Goal: Task Accomplishment & Management: Complete application form

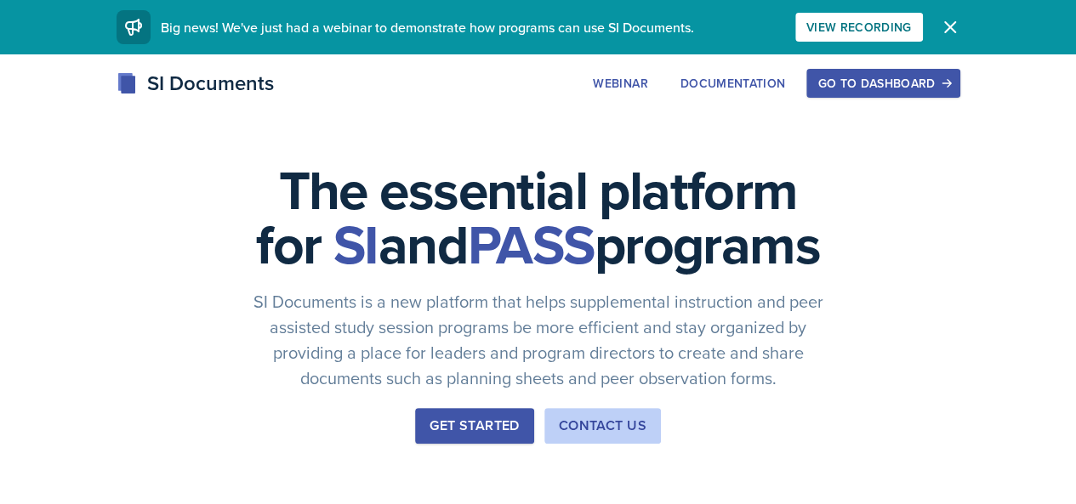
click at [948, 82] on div "Go to Dashboard" at bounding box center [882, 84] width 131 height 14
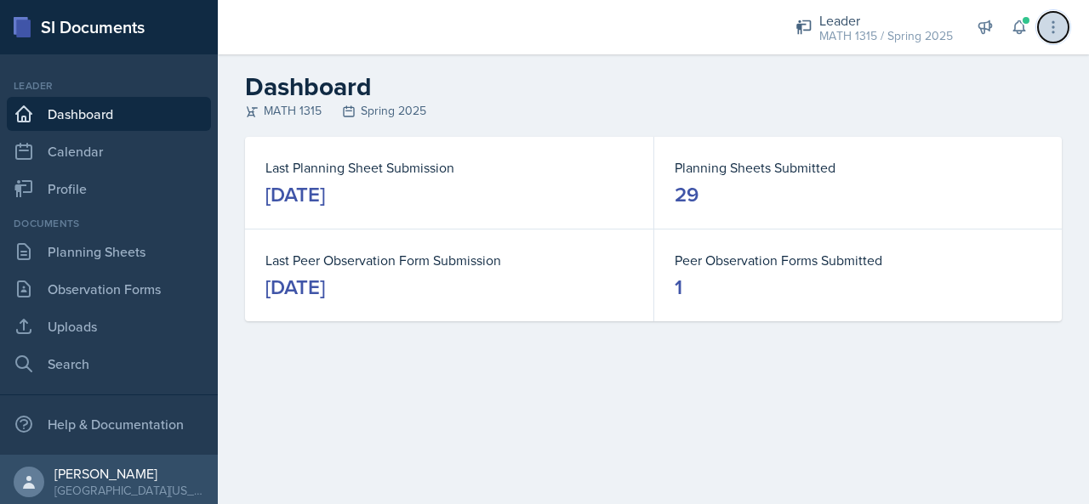
click at [1047, 20] on icon at bounding box center [1052, 27] width 17 height 17
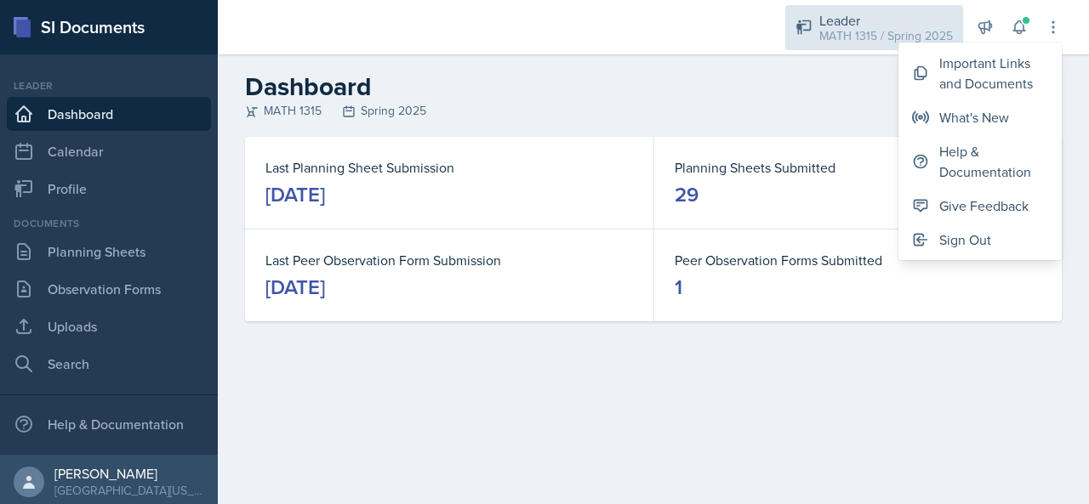
click at [877, 31] on div "MATH 1315 / Spring 2025" at bounding box center [886, 36] width 134 height 18
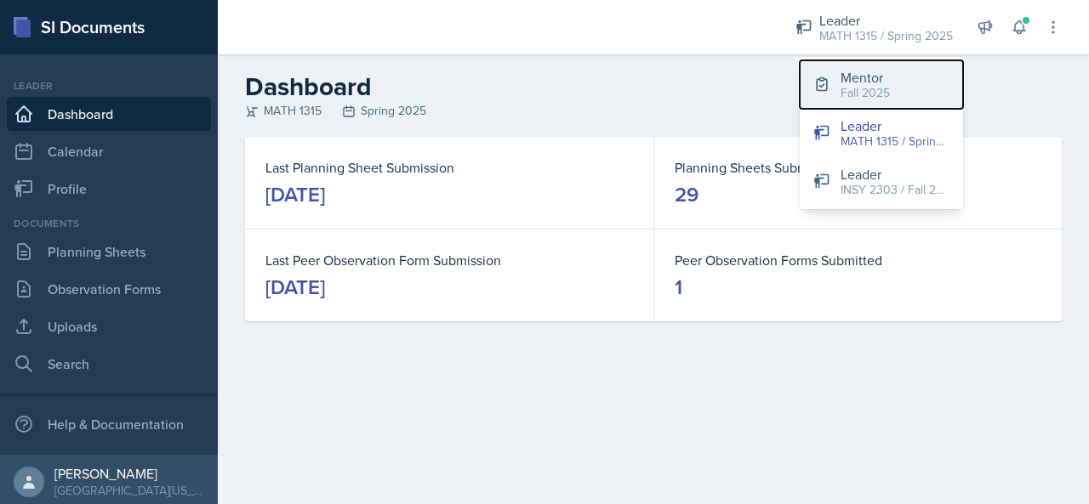
click at [884, 96] on div "Fall 2025" at bounding box center [864, 93] width 49 height 18
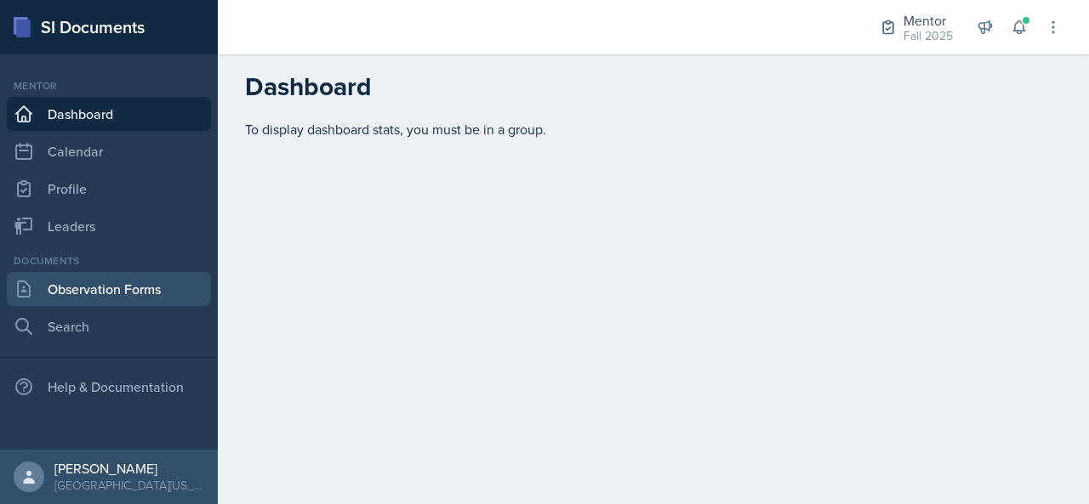
click at [145, 291] on link "Observation Forms" at bounding box center [109, 289] width 204 height 34
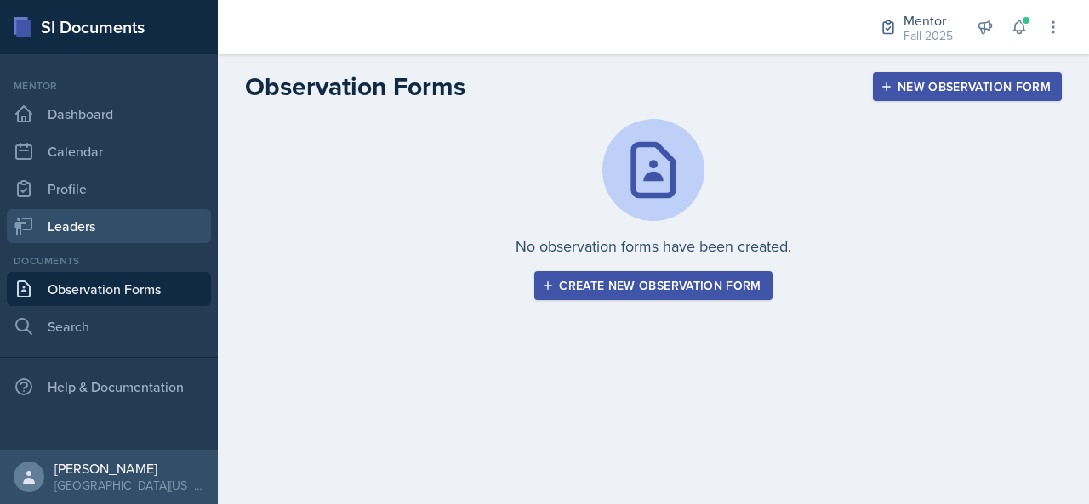
click at [137, 234] on link "Leaders" at bounding box center [109, 226] width 204 height 34
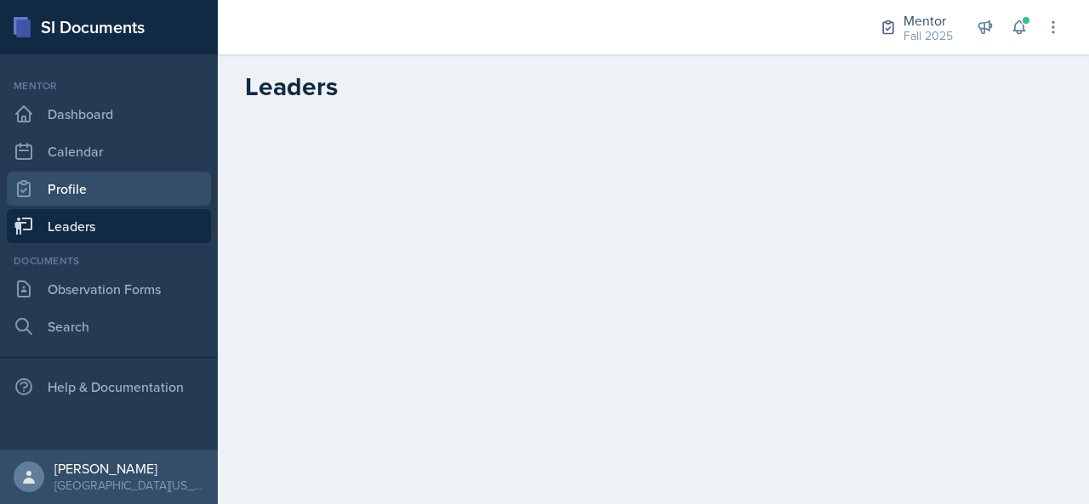
click at [176, 195] on link "Profile" at bounding box center [109, 189] width 204 height 34
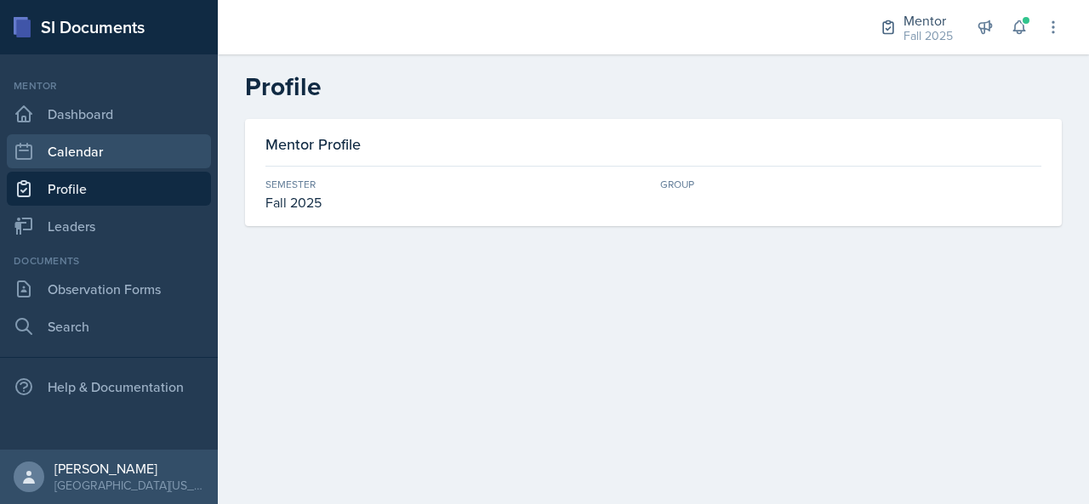
click at [179, 135] on link "Calendar" at bounding box center [109, 151] width 204 height 34
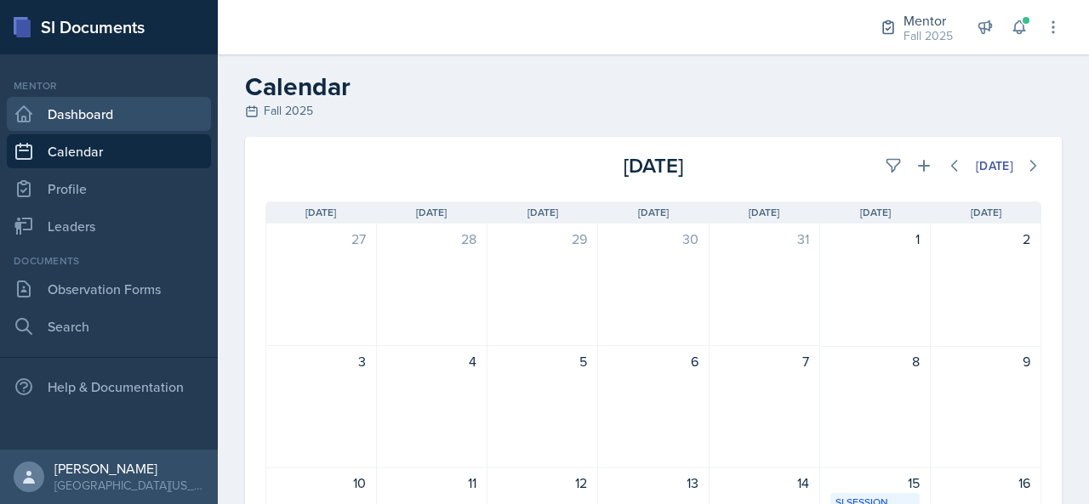
click at [100, 116] on link "Dashboard" at bounding box center [109, 114] width 204 height 34
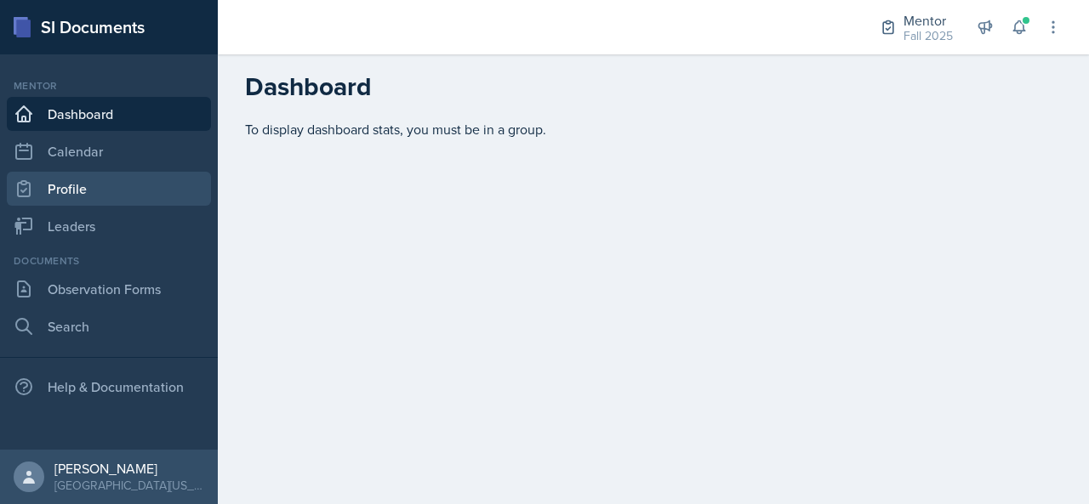
click at [104, 193] on link "Profile" at bounding box center [109, 189] width 204 height 34
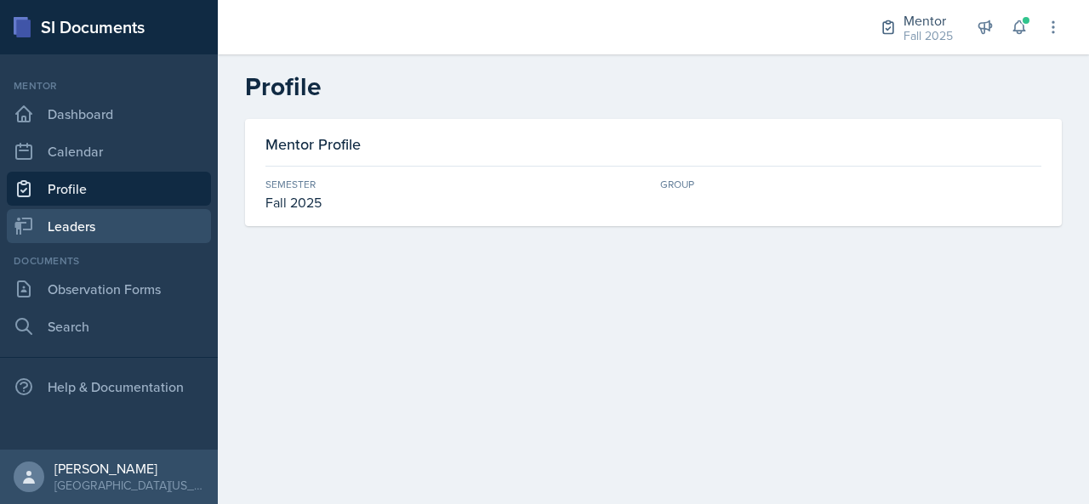
click at [98, 236] on link "Leaders" at bounding box center [109, 226] width 204 height 34
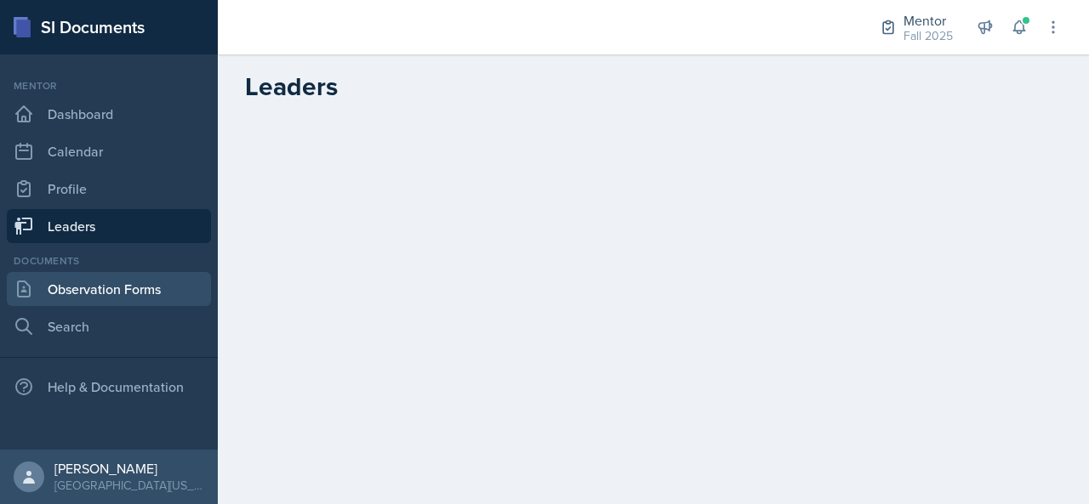
click at [88, 281] on link "Observation Forms" at bounding box center [109, 289] width 204 height 34
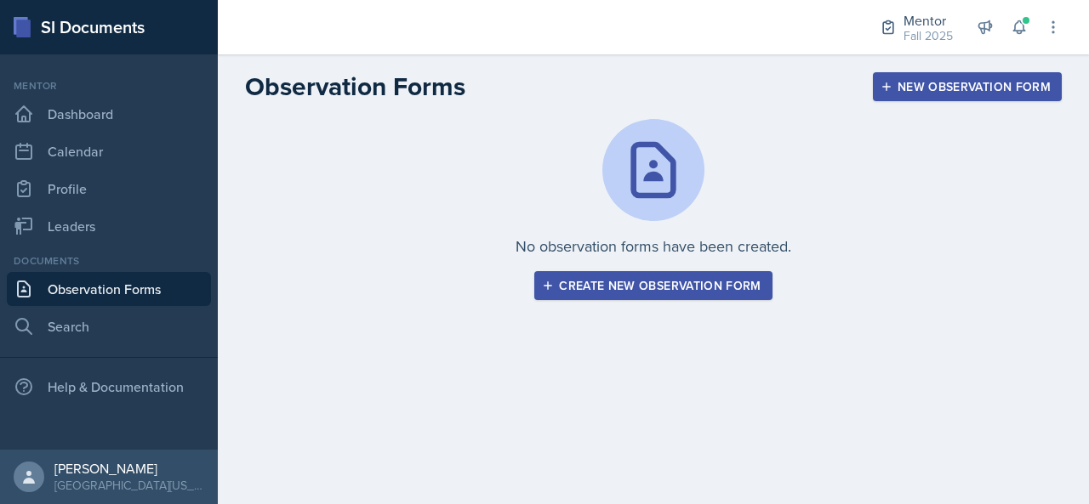
click at [697, 273] on button "Create new observation form" at bounding box center [652, 285] width 237 height 29
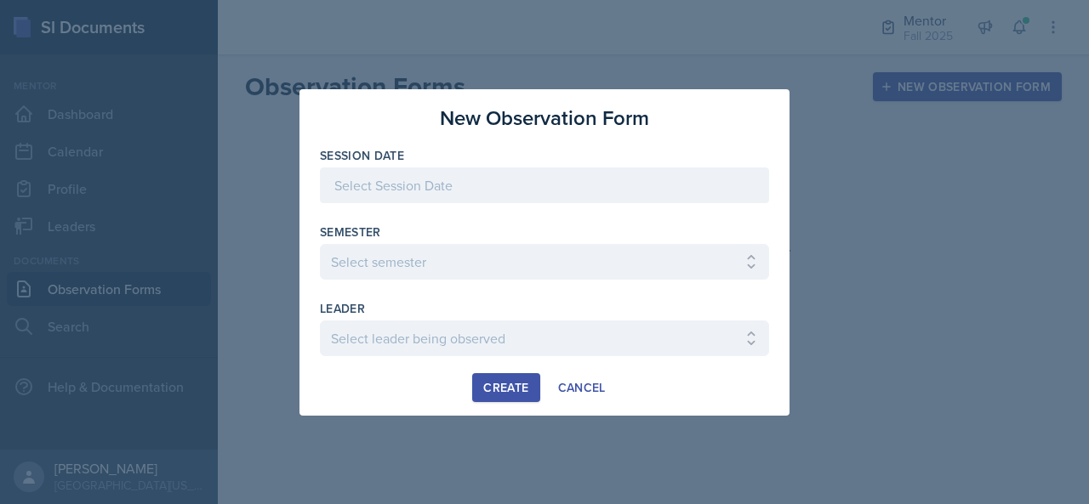
click at [488, 202] on div at bounding box center [544, 186] width 449 height 36
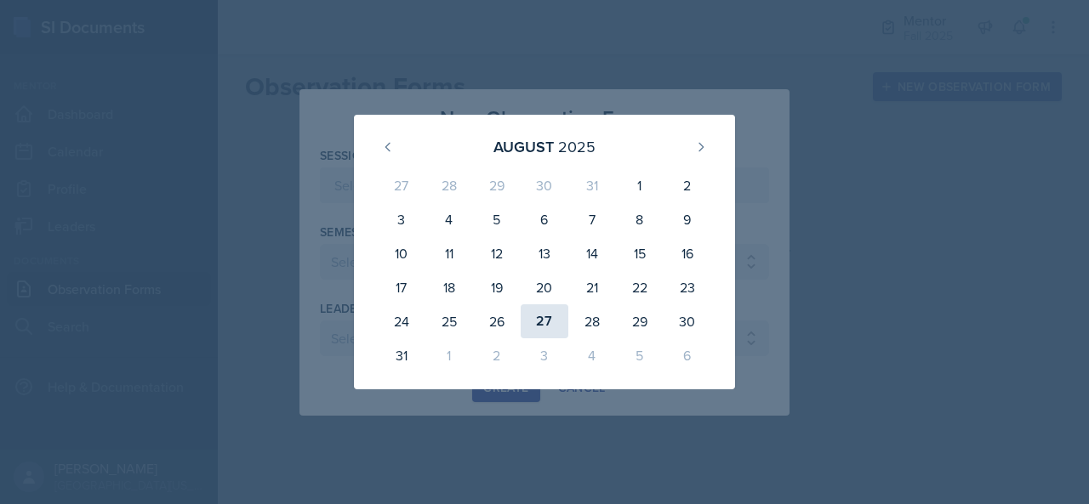
click at [546, 312] on div "27" at bounding box center [545, 322] width 48 height 34
type input "[DATE]"
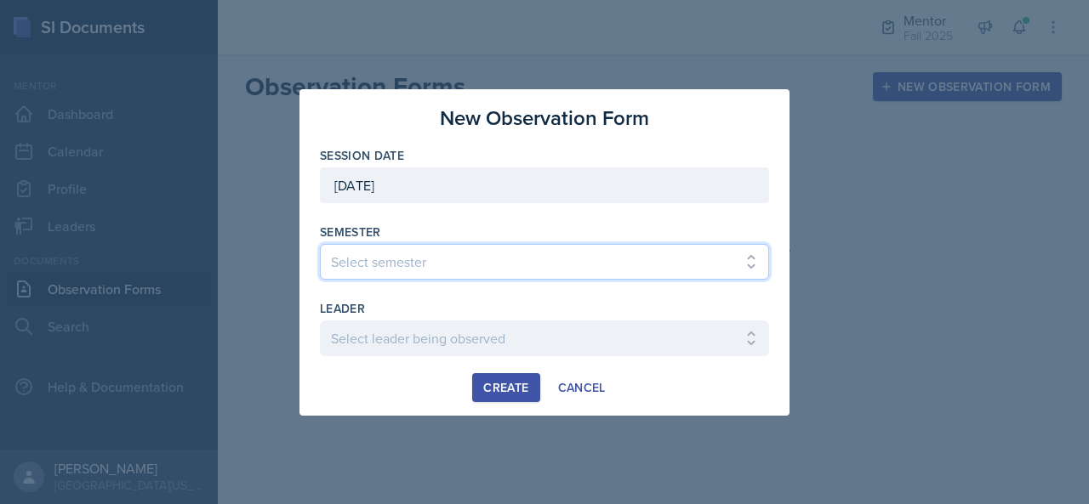
click at [464, 245] on select "Select semester All Fall 2024 Spring 2025 Fall 2025 Spring 2024 Fall 2023" at bounding box center [544, 262] width 449 height 36
select select "a8c40de0-d7eb-4f82-90ee-ac0c6ce45f71"
click at [320, 244] on select "Select semester All Fall 2024 Spring 2025 Fall 2025 Spring 2024 Fall 2023" at bounding box center [544, 262] width 449 height 36
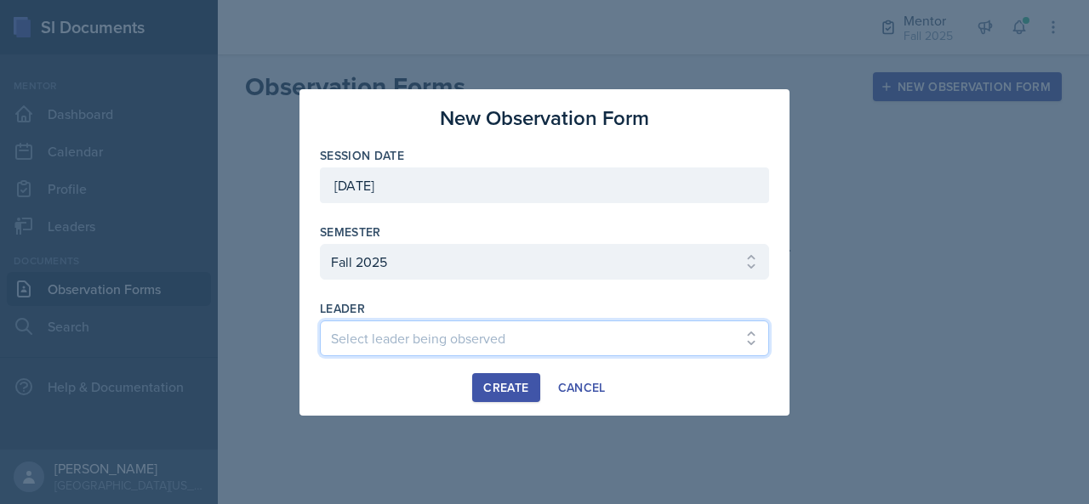
click at [456, 333] on select "Select leader being observed [PERSON_NAME] / NURS 3366 - PATHOPHYSIOLOGIC PROCE…" at bounding box center [544, 339] width 449 height 36
select select "4e976022-e221-4fb8-960c-5c5046338141"
click at [320, 321] on select "Select leader being observed [PERSON_NAME] / NURS 3366 - PATHOPHYSIOLOGIC PROCE…" at bounding box center [544, 339] width 449 height 36
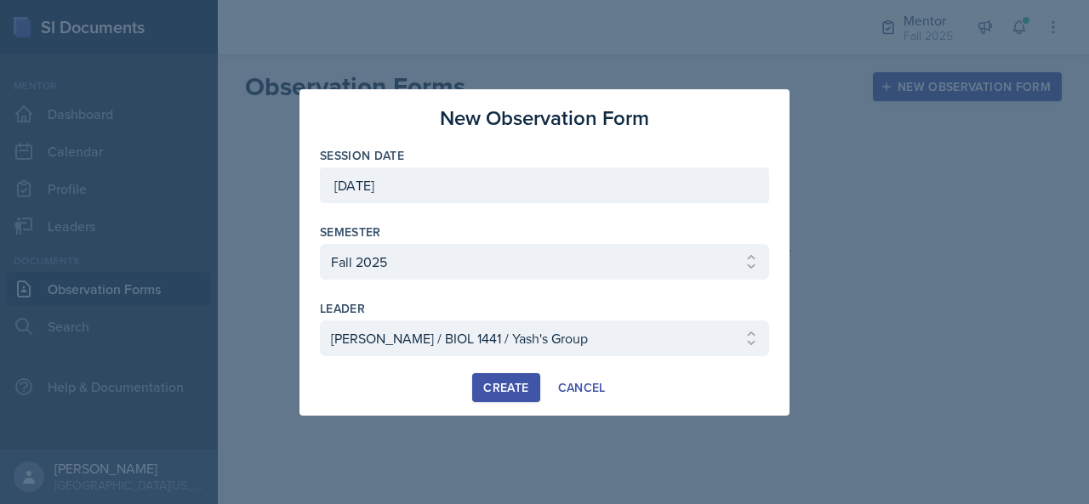
click at [515, 396] on button "Create" at bounding box center [505, 387] width 67 height 29
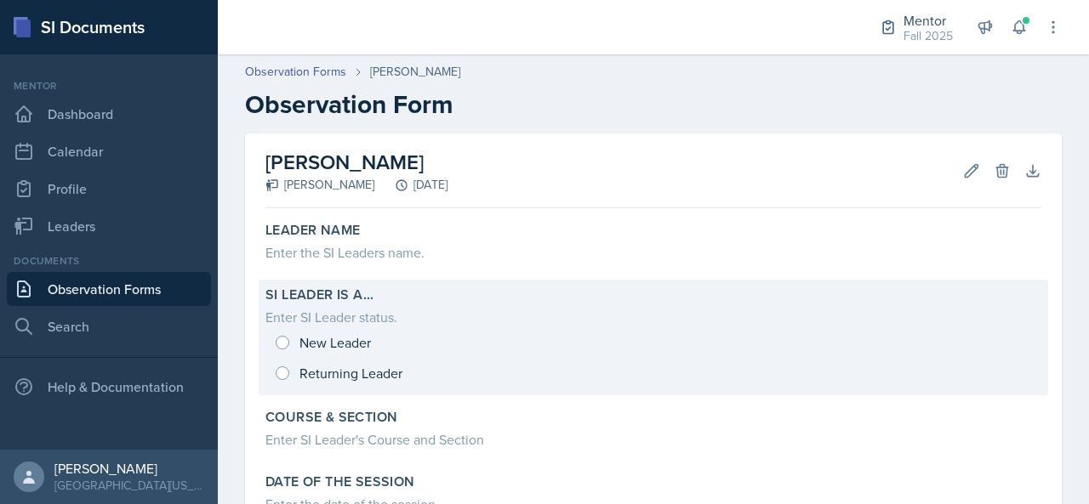
scroll to position [137, 0]
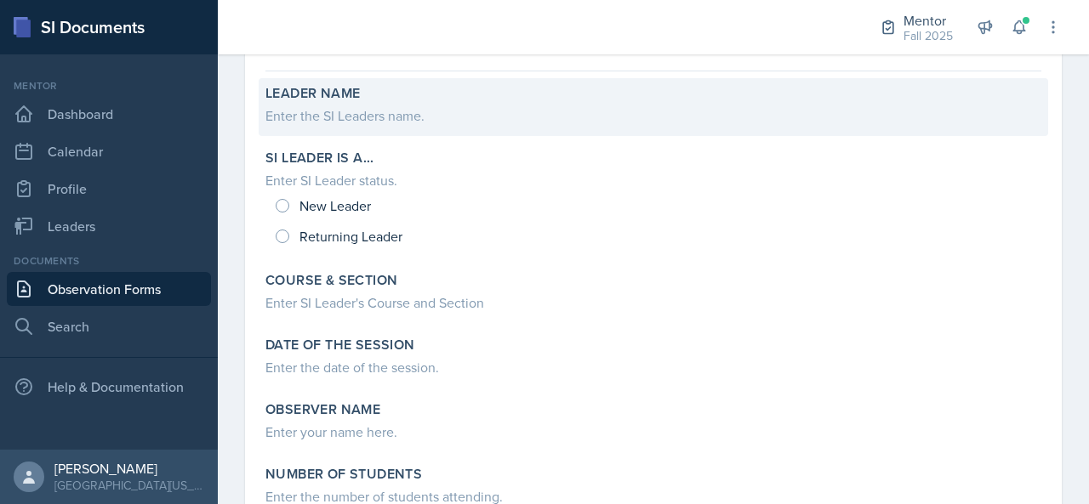
click at [390, 110] on div "Enter the SI Leaders name." at bounding box center [653, 115] width 776 height 20
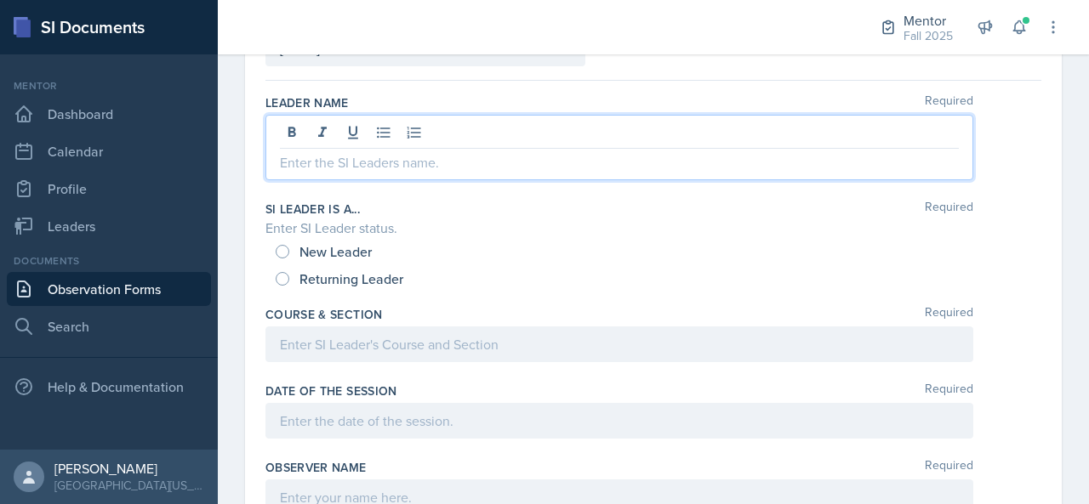
click at [382, 131] on div at bounding box center [619, 147] width 708 height 65
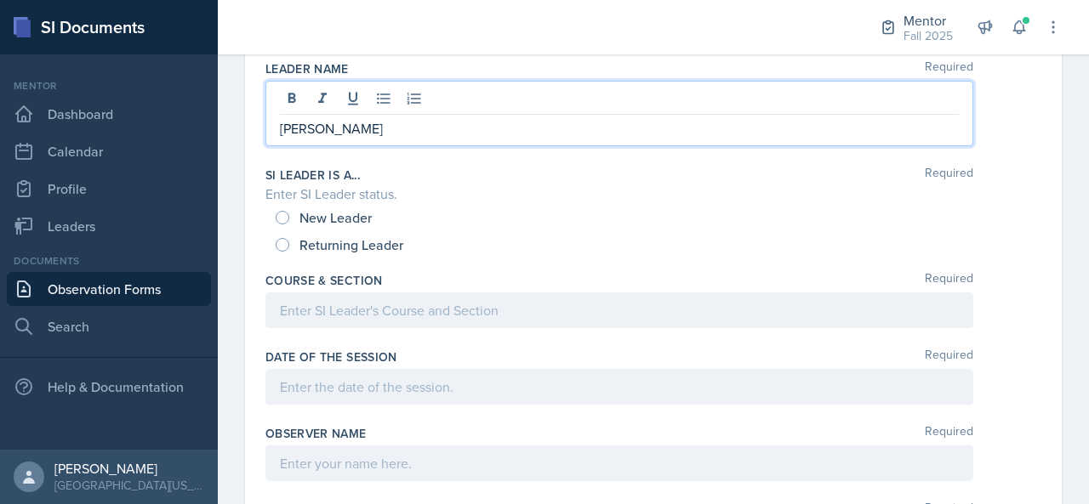
click at [340, 218] on span "New Leader" at bounding box center [335, 217] width 72 height 17
click at [289, 218] on input "New Leader" at bounding box center [283, 218] width 14 height 14
radio input "true"
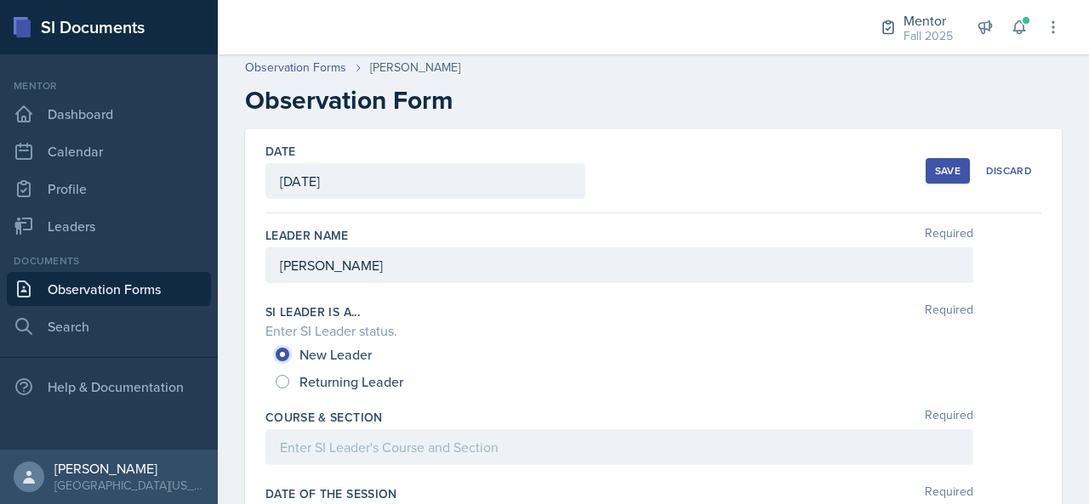
scroll to position [0, 0]
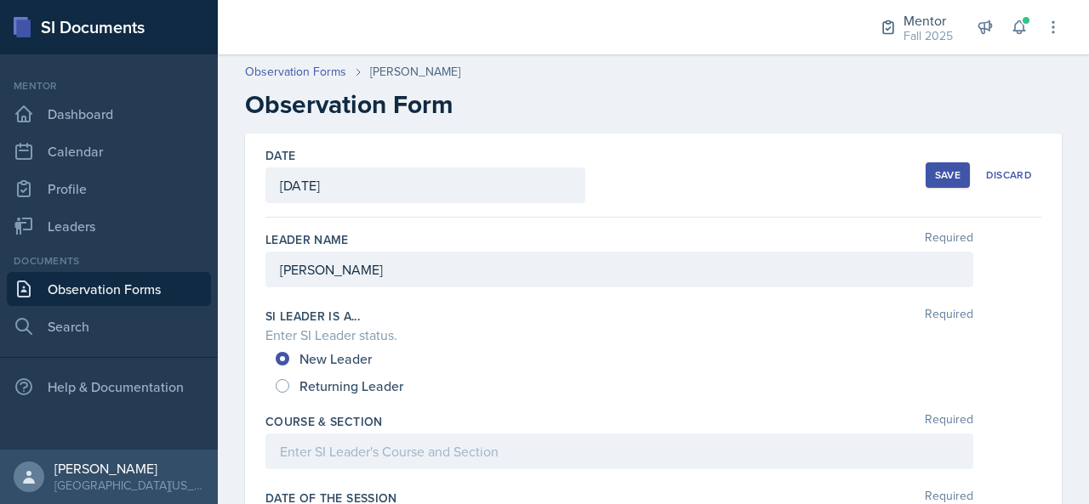
click at [414, 263] on div "[PERSON_NAME]" at bounding box center [619, 270] width 708 height 36
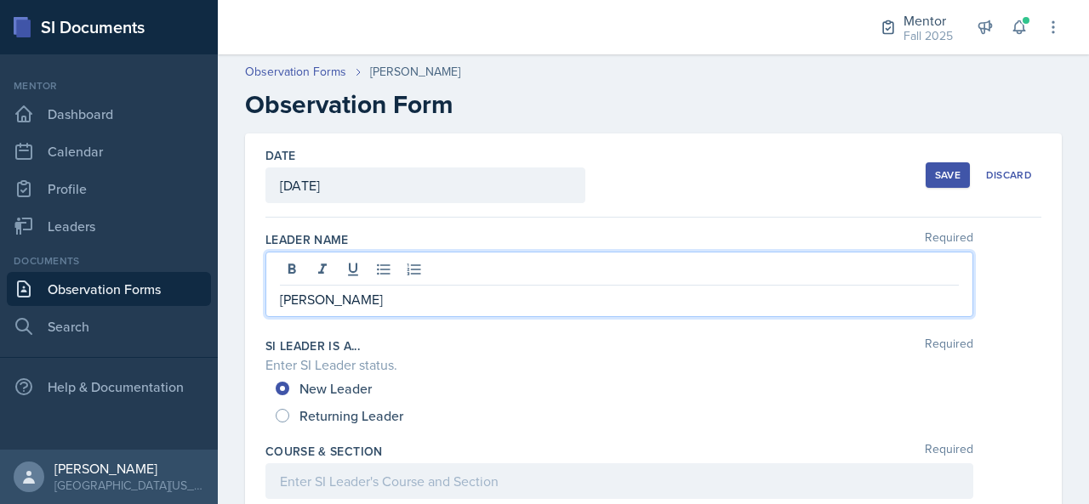
click at [469, 238] on div "Leader Name Required" at bounding box center [653, 239] width 776 height 17
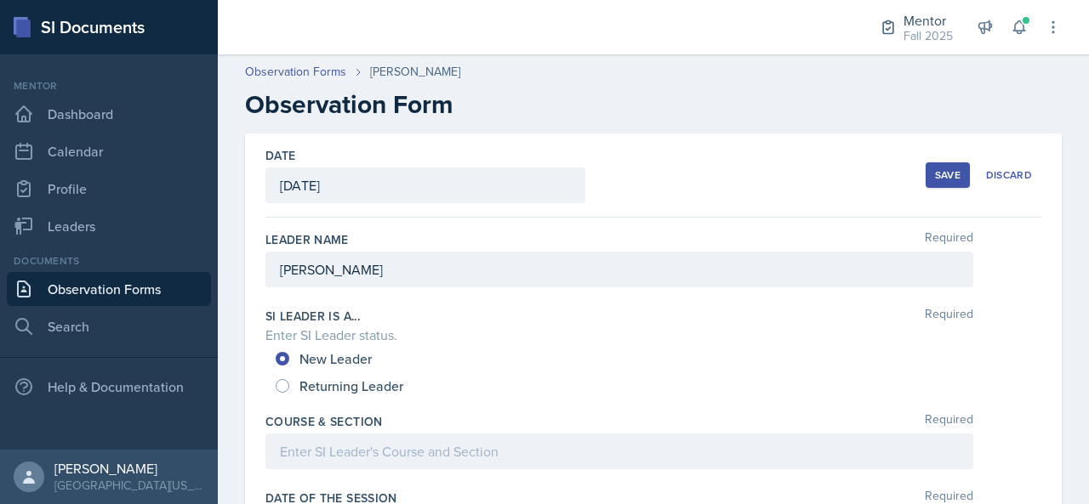
click at [434, 276] on div "[PERSON_NAME]" at bounding box center [619, 270] width 708 height 36
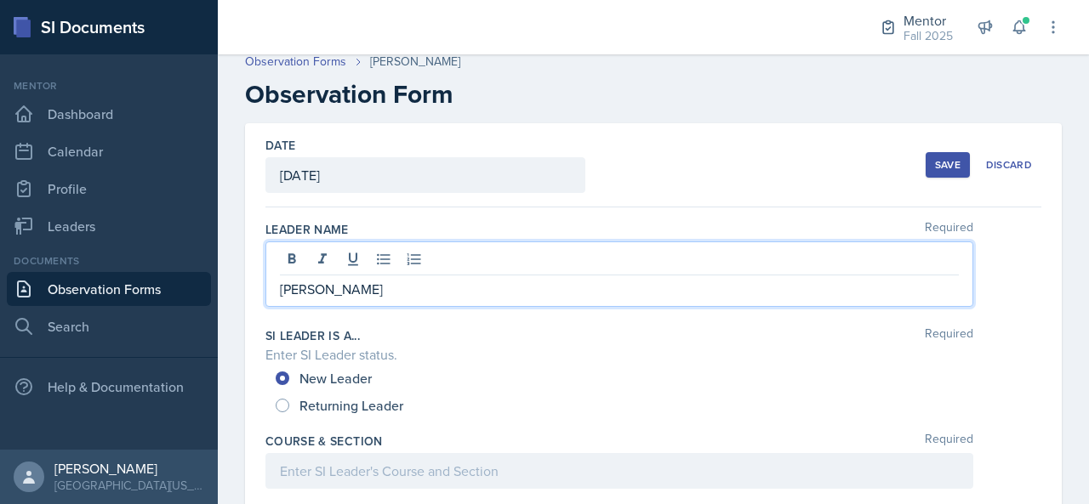
scroll to position [11, 0]
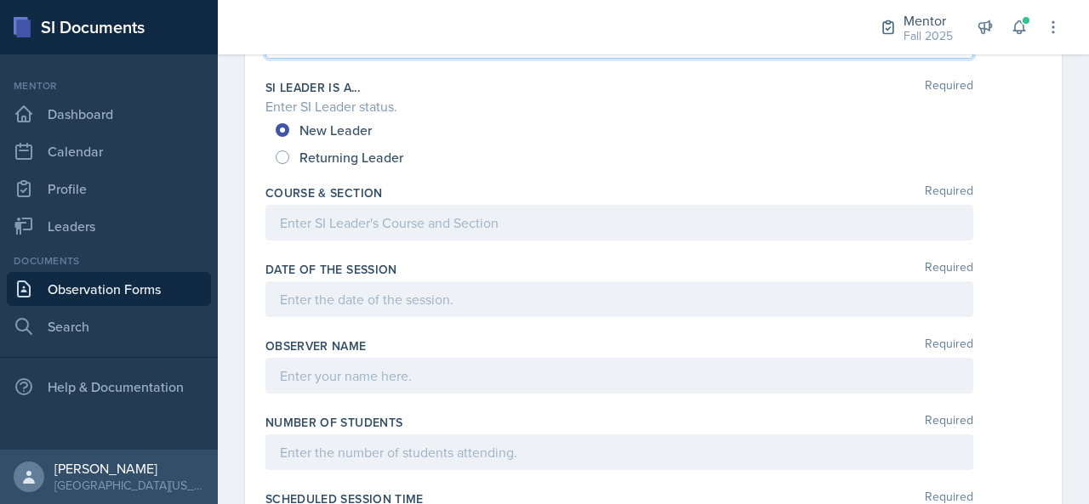
click at [414, 233] on p at bounding box center [619, 223] width 679 height 20
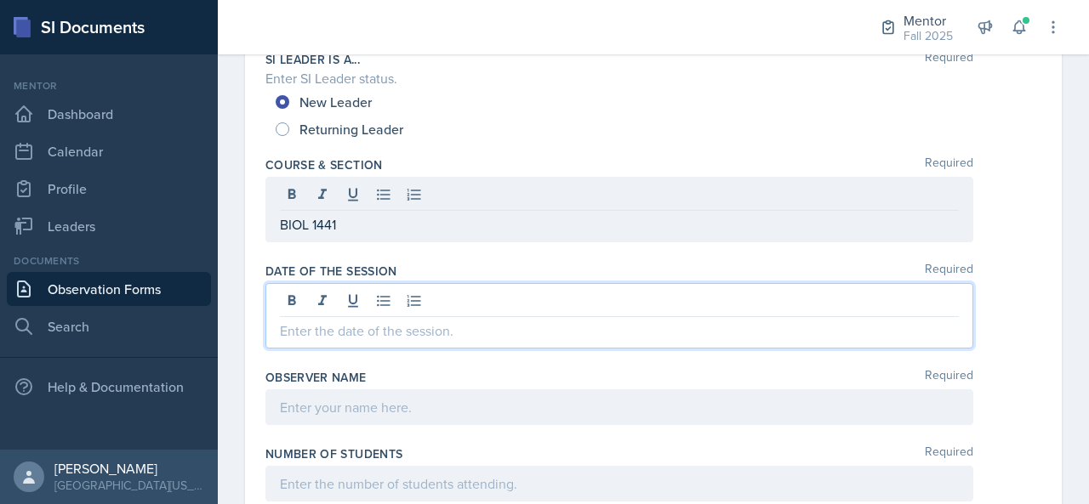
scroll to position [257, 0]
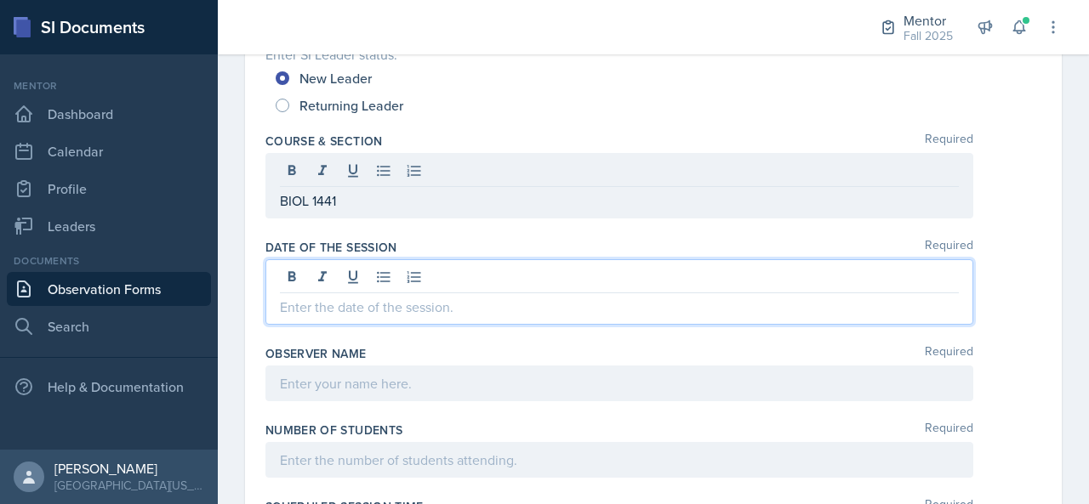
click at [362, 304] on p at bounding box center [619, 307] width 679 height 20
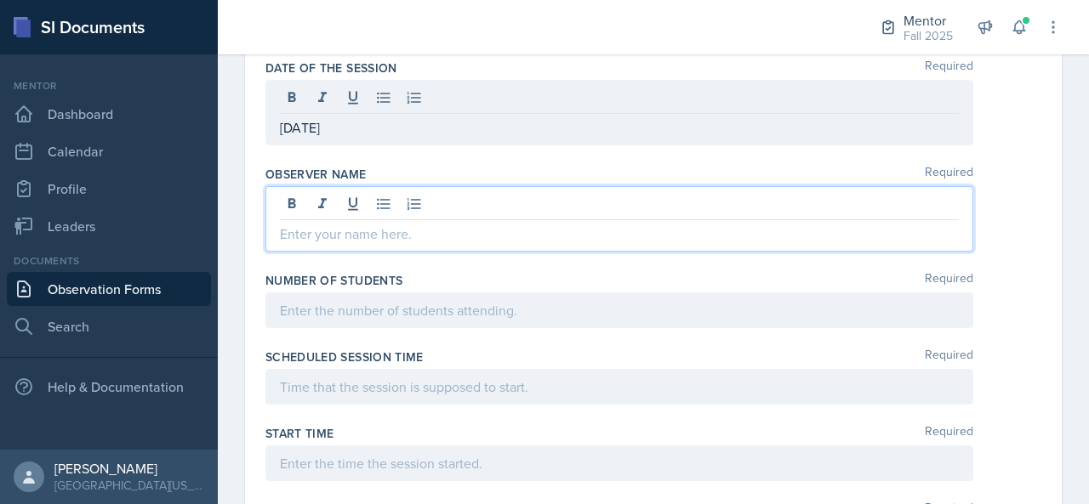
click at [408, 224] on p at bounding box center [619, 234] width 679 height 20
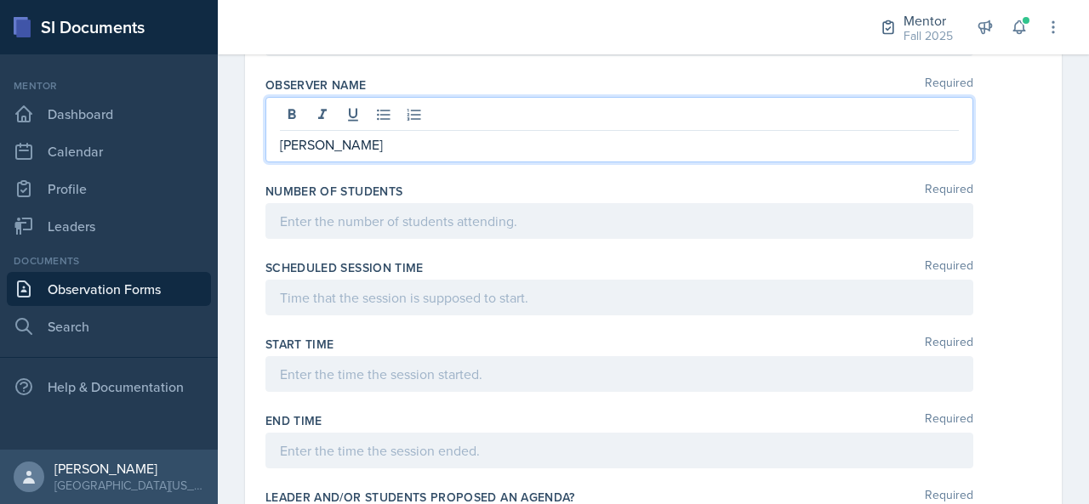
click at [390, 211] on p at bounding box center [619, 221] width 679 height 20
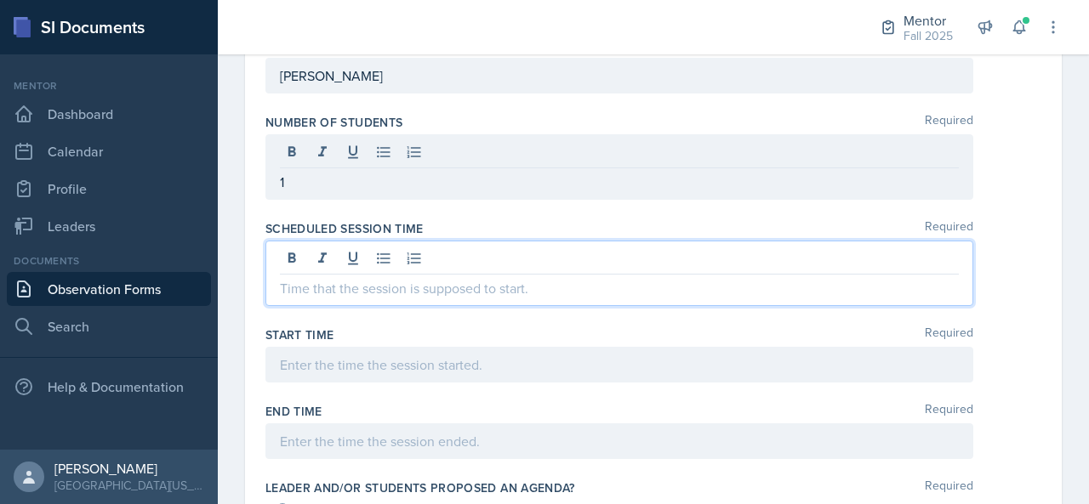
click at [381, 278] on p at bounding box center [619, 288] width 679 height 20
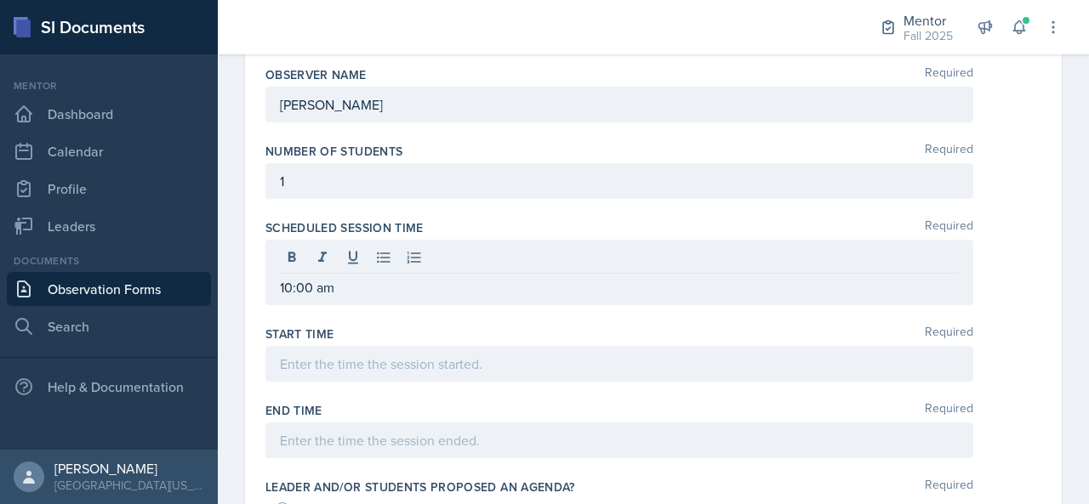
click at [356, 373] on div at bounding box center [619, 364] width 708 height 36
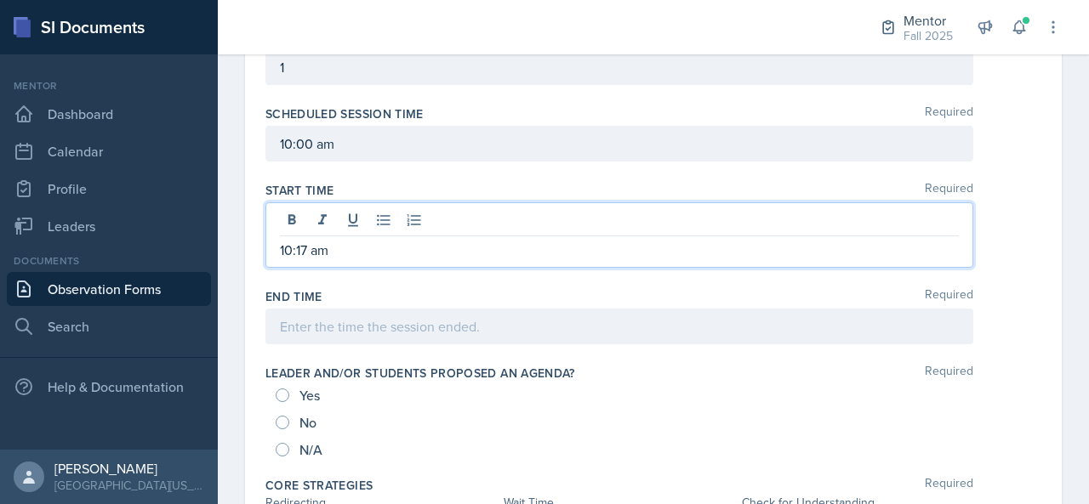
click at [345, 337] on p at bounding box center [619, 326] width 679 height 20
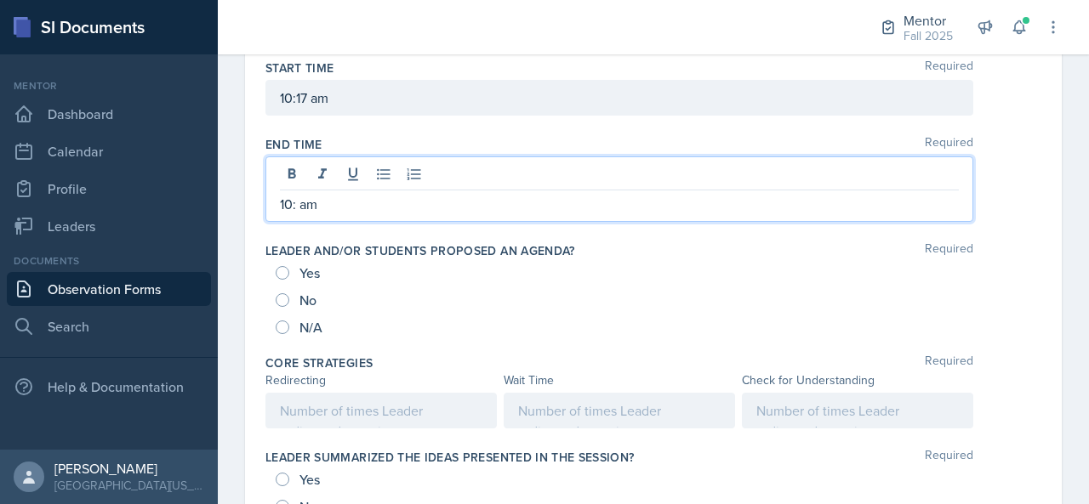
scroll to position [738, 0]
click at [313, 270] on span "Yes" at bounding box center [309, 271] width 20 height 17
click at [289, 270] on input "Yes" at bounding box center [283, 272] width 14 height 14
radio input "true"
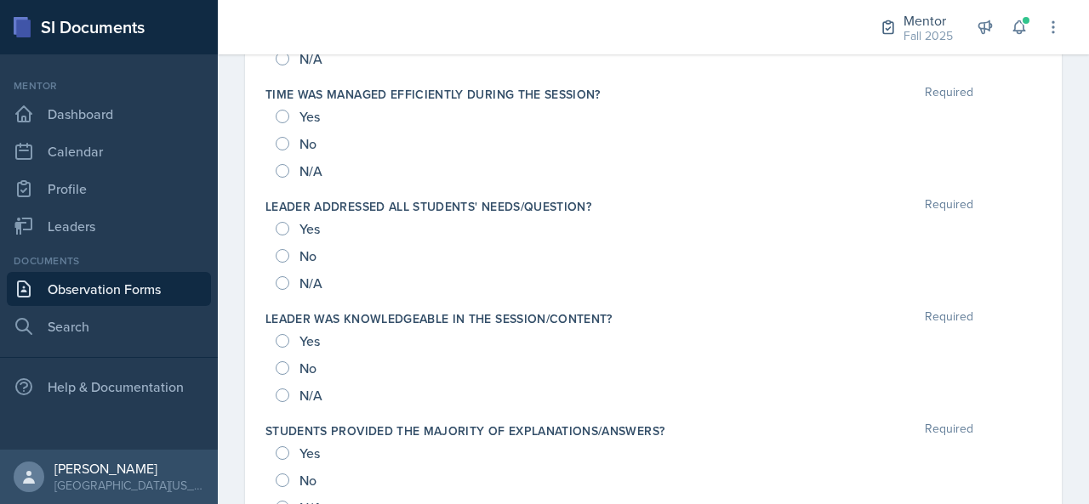
scroll to position [1892, 0]
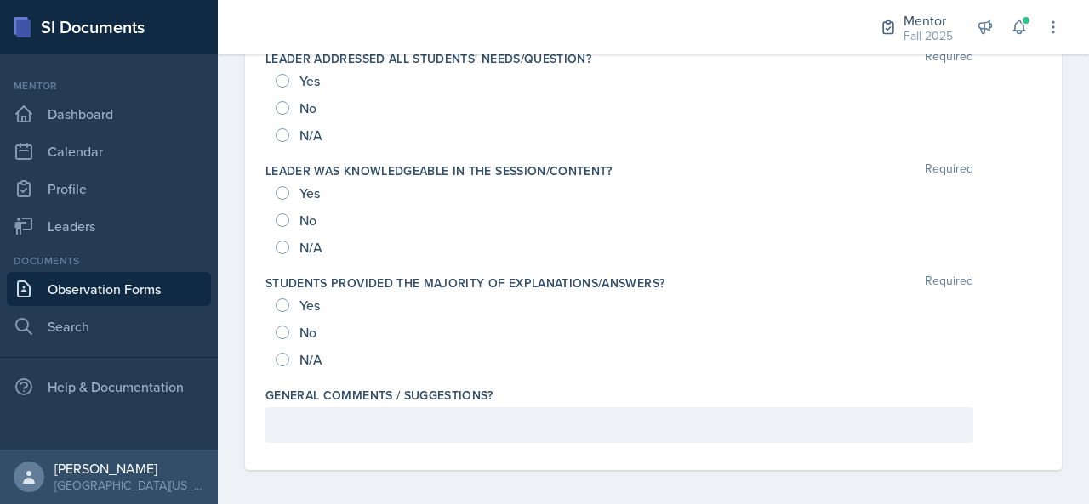
click at [351, 436] on div "General comments / suggestions?" at bounding box center [653, 418] width 776 height 77
click at [361, 421] on p at bounding box center [619, 425] width 679 height 20
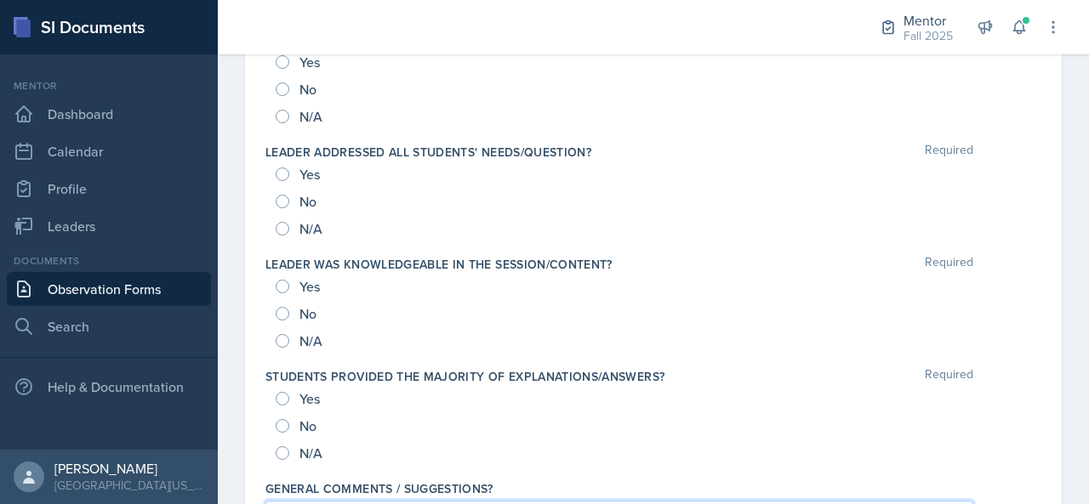
scroll to position [1921, 0]
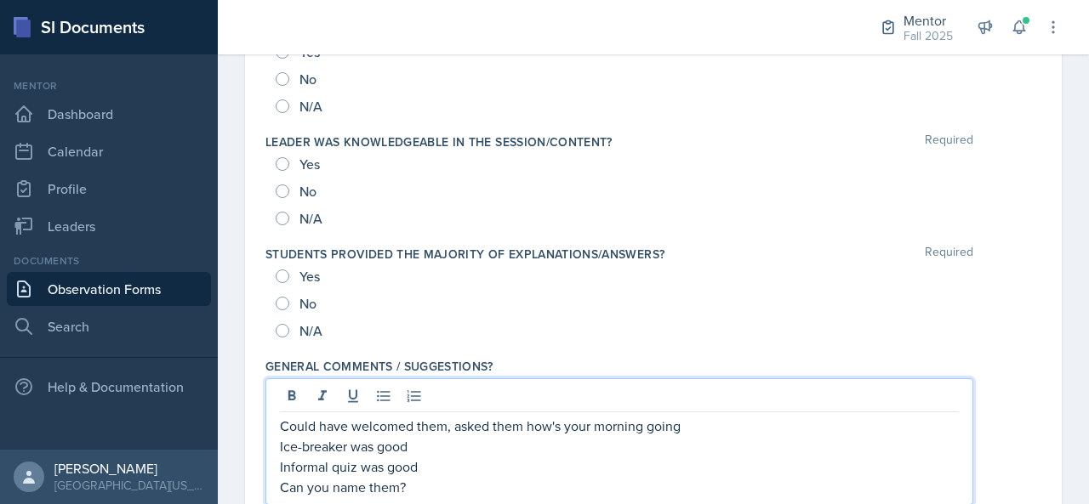
click at [344, 460] on p "Informal quiz was good" at bounding box center [619, 467] width 679 height 20
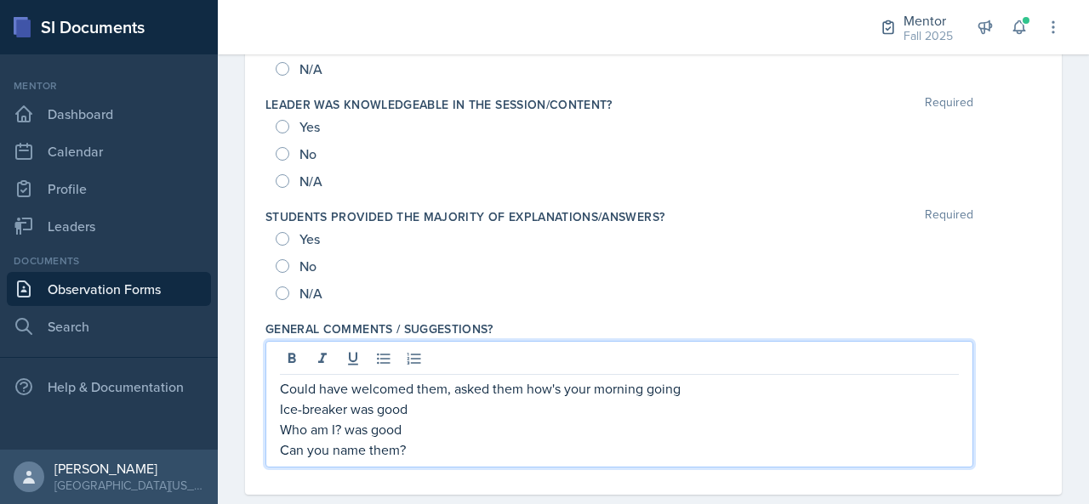
scroll to position [1958, 0]
click at [427, 444] on p "Can you name them?" at bounding box center [619, 450] width 679 height 20
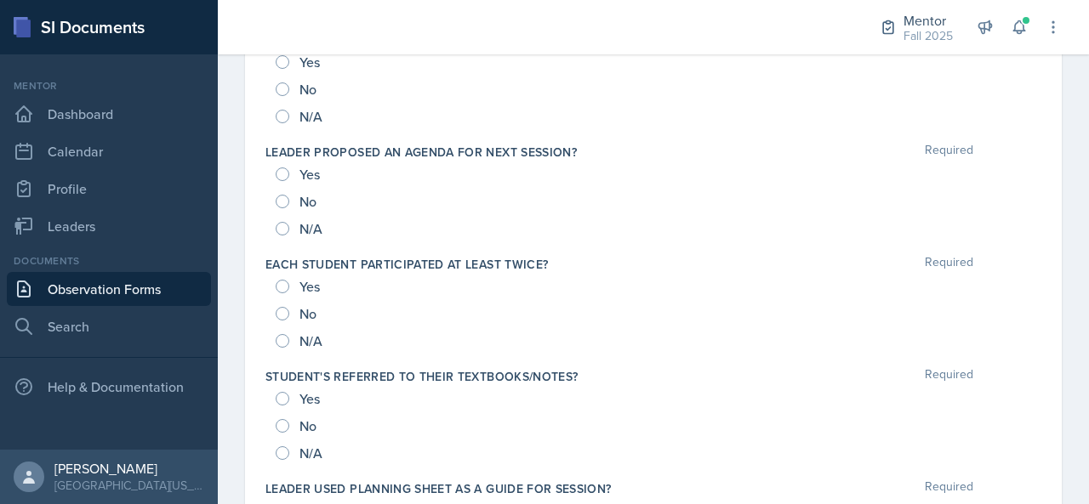
scroll to position [1170, 0]
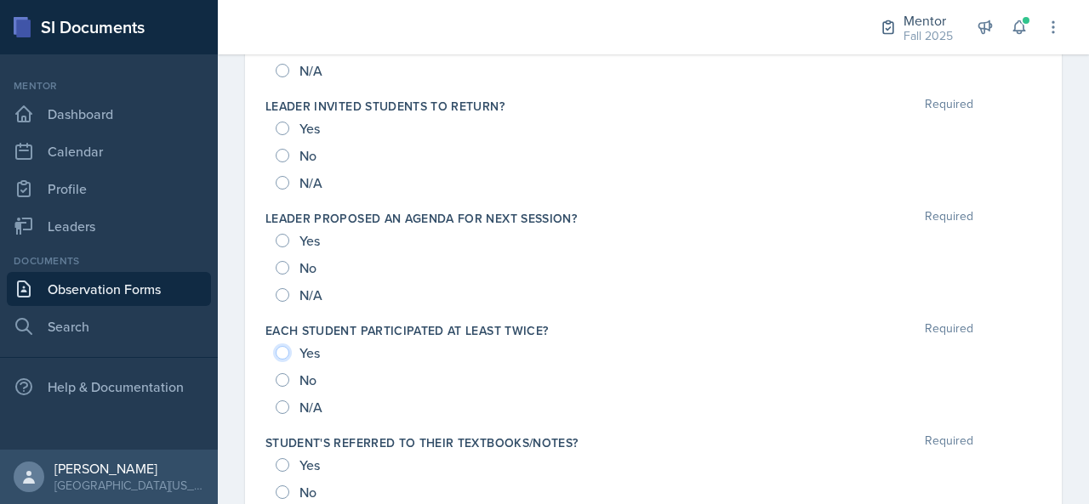
click at [283, 347] on input "Yes" at bounding box center [283, 353] width 14 height 14
radio input "true"
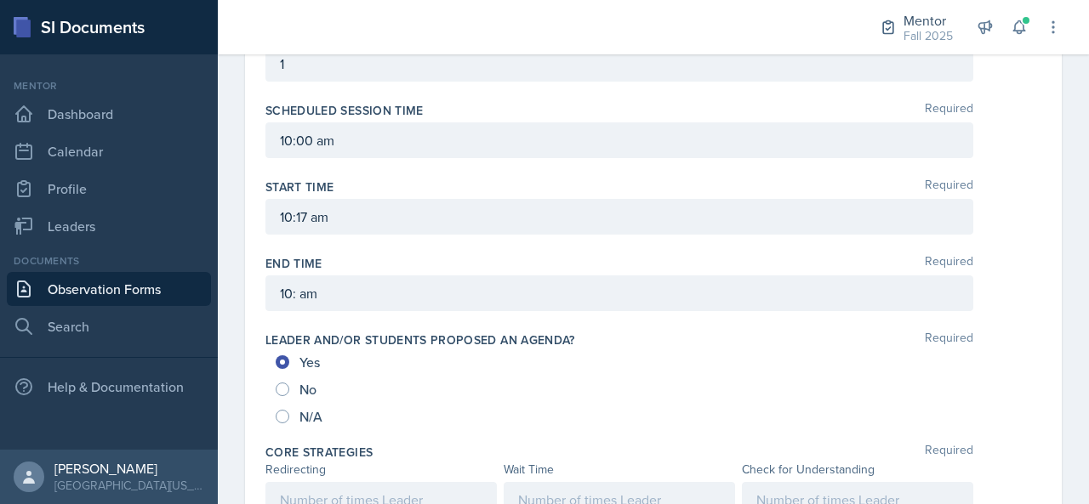
scroll to position [704, 0]
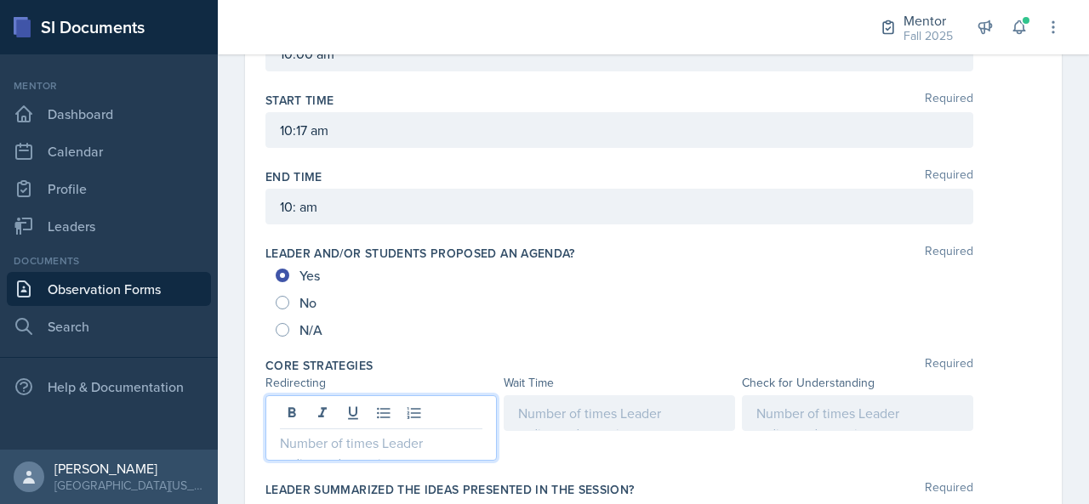
click at [434, 409] on div at bounding box center [380, 428] width 231 height 65
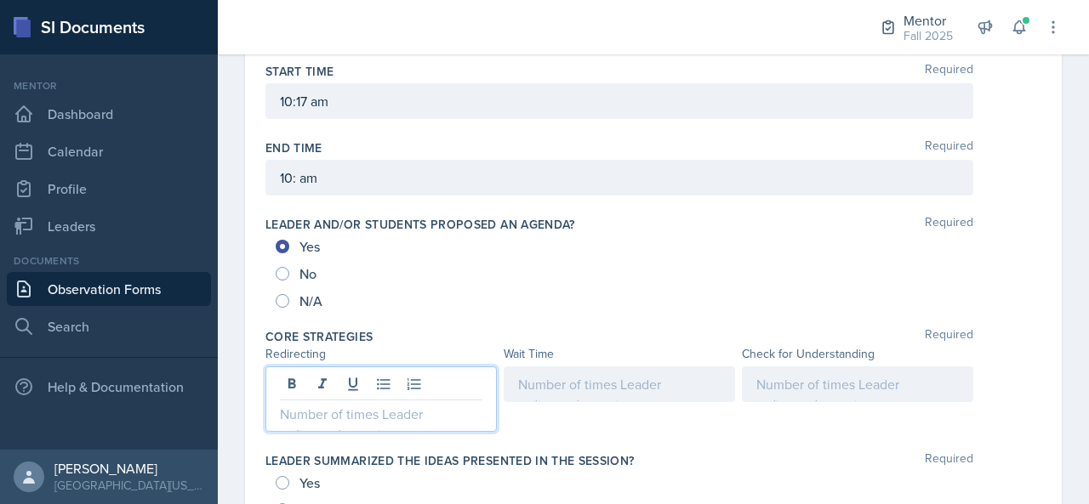
click at [529, 395] on p at bounding box center [619, 384] width 202 height 20
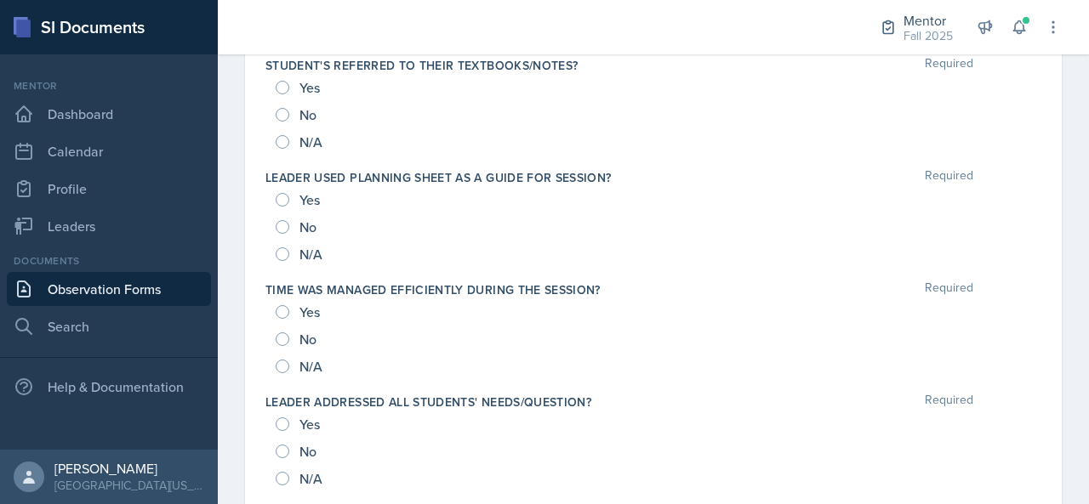
scroll to position [2002, 0]
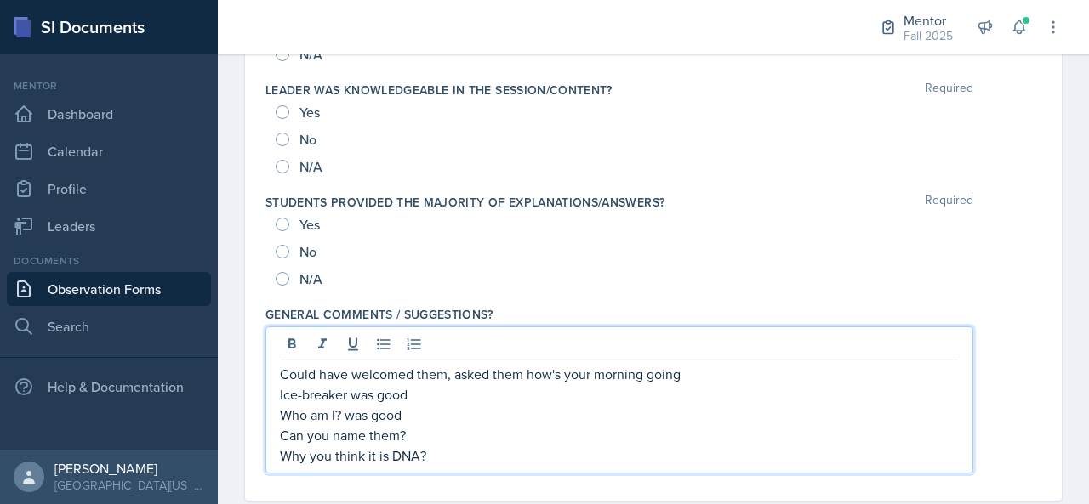
click at [457, 446] on p "Why you think it is DNA?" at bounding box center [619, 456] width 679 height 20
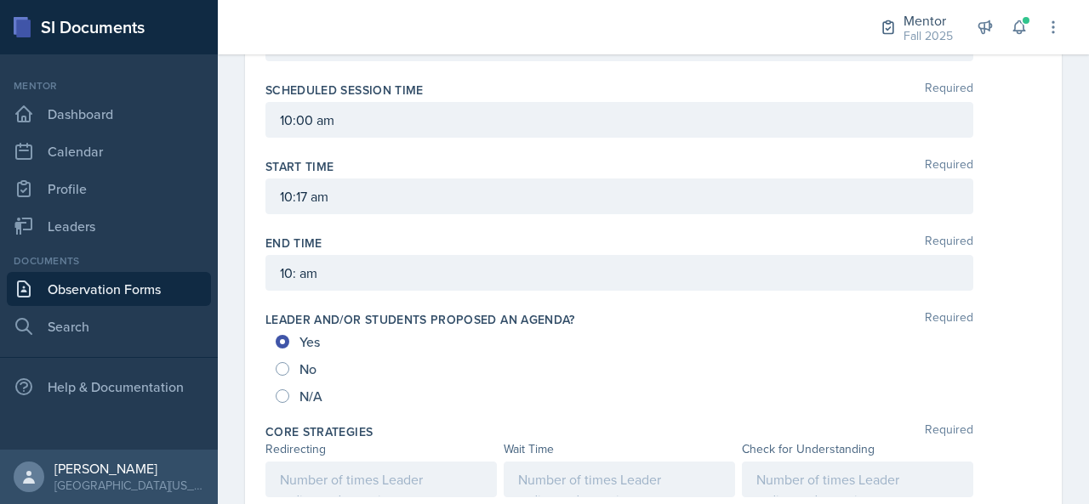
scroll to position [639, 0]
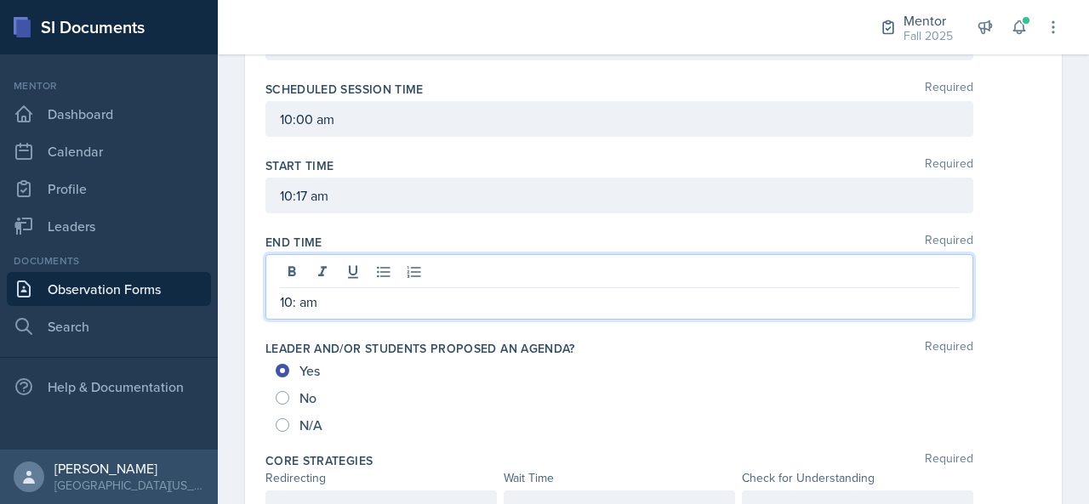
click at [294, 292] on p "10: am" at bounding box center [619, 302] width 679 height 20
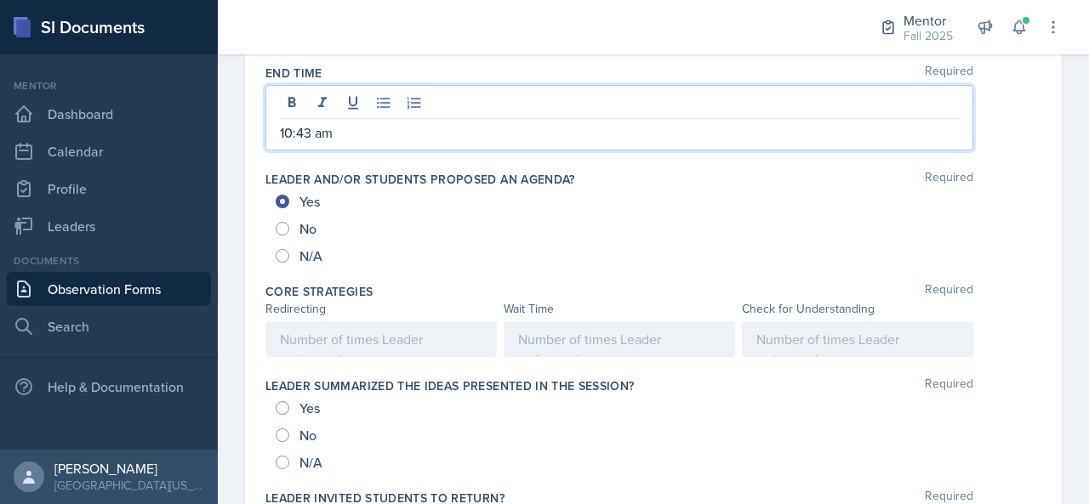
scroll to position [849, 0]
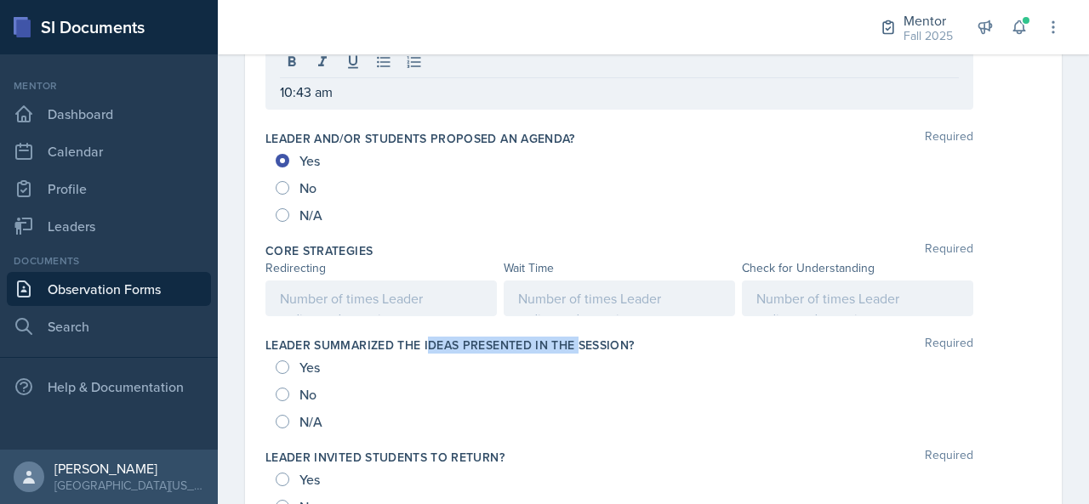
drag, startPoint x: 429, startPoint y: 334, endPoint x: 579, endPoint y: 339, distance: 150.6
click at [579, 339] on label "Leader summarized the ideas presented in the session?" at bounding box center [449, 345] width 369 height 17
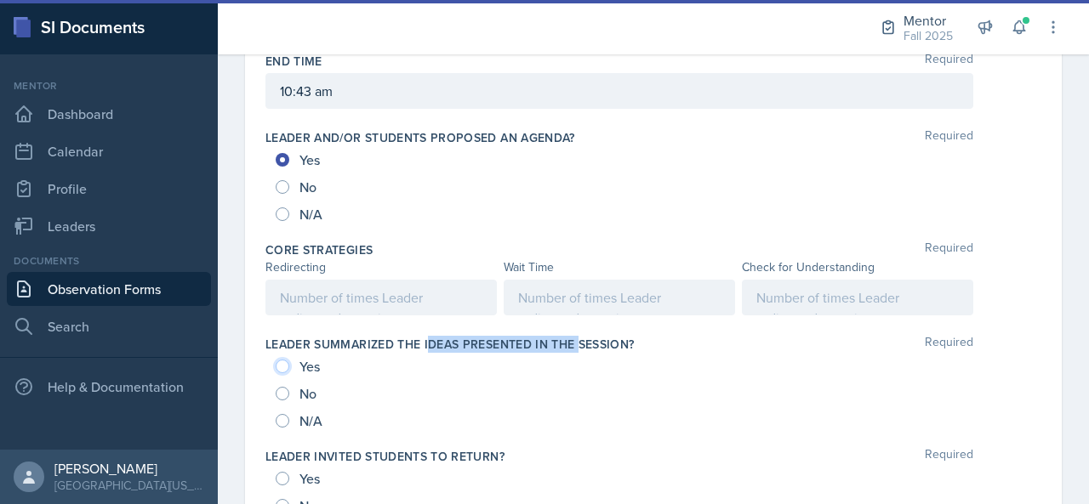
click at [287, 360] on input "Yes" at bounding box center [283, 367] width 14 height 14
radio input "true"
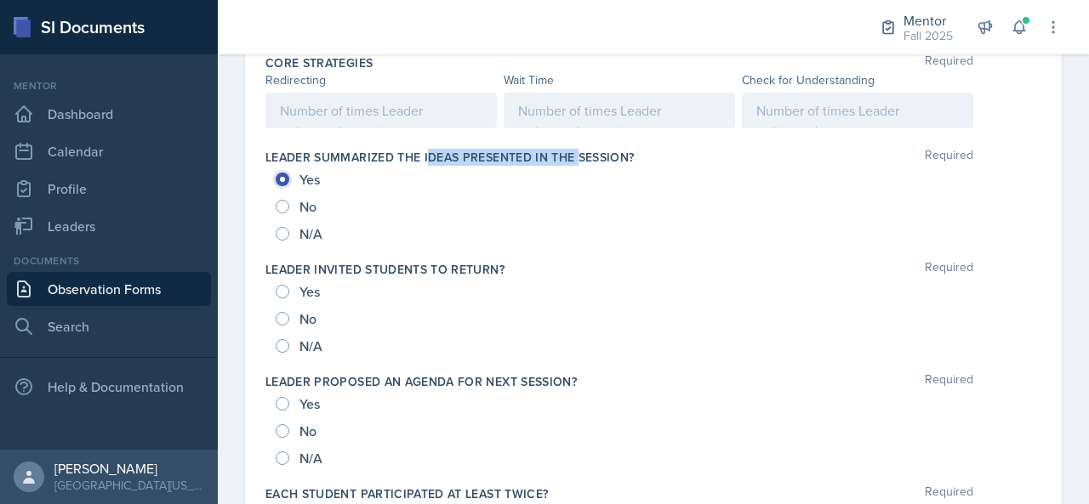
scroll to position [1003, 0]
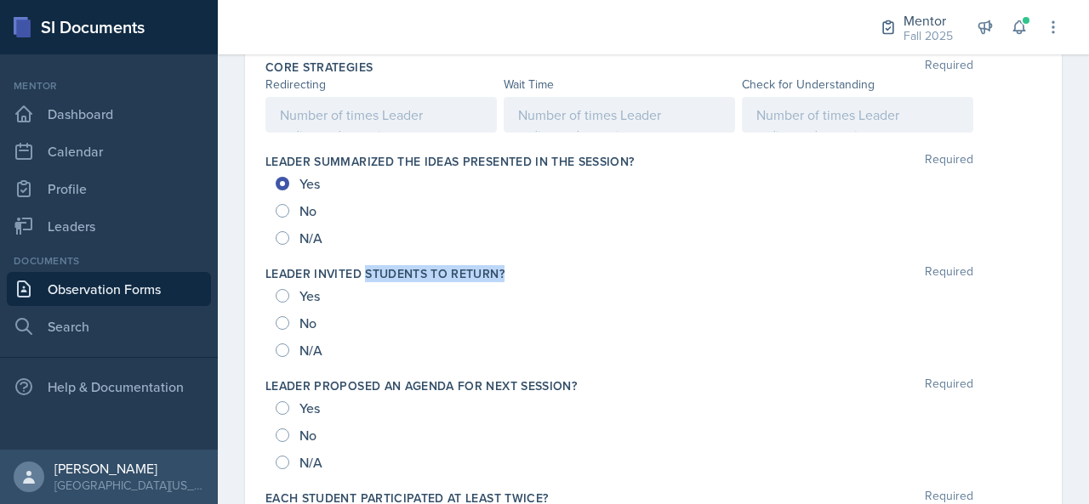
drag, startPoint x: 364, startPoint y: 266, endPoint x: 504, endPoint y: 255, distance: 140.8
click at [504, 259] on div "Leader invited students to return? Required Yes No N/A" at bounding box center [653, 315] width 776 height 112
click at [284, 295] on input "Yes" at bounding box center [283, 296] width 14 height 14
radio input "true"
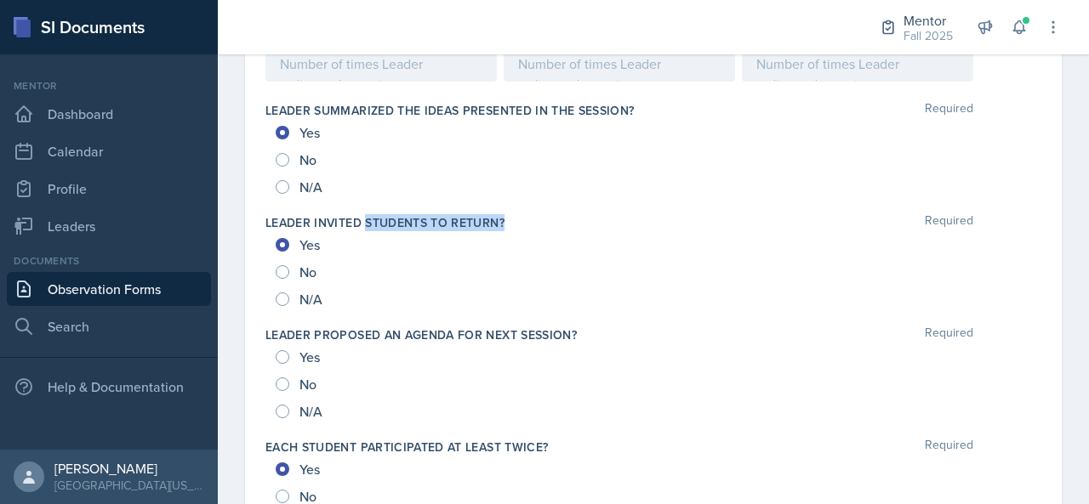
click at [434, 217] on label "Leader invited students to return?" at bounding box center [384, 222] width 239 height 17
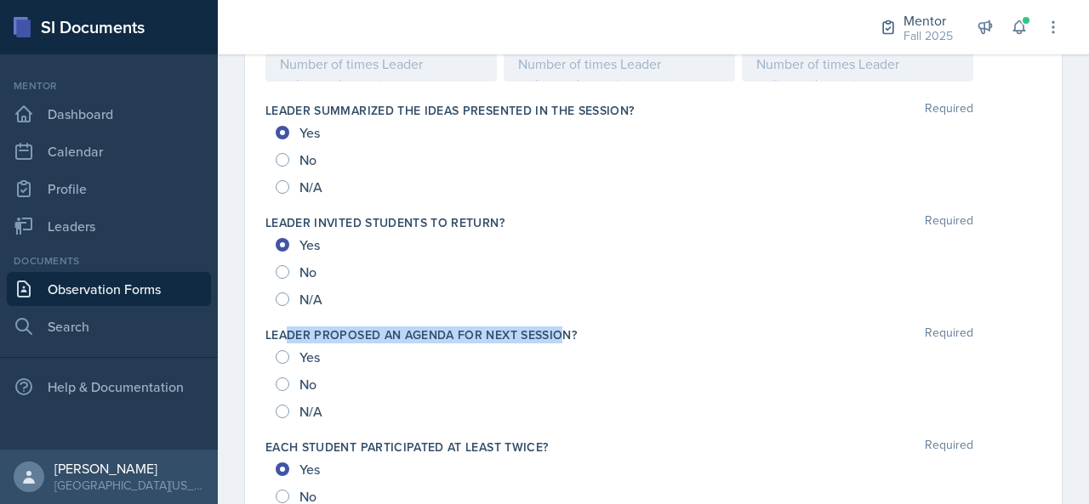
drag, startPoint x: 284, startPoint y: 324, endPoint x: 557, endPoint y: 322, distance: 273.0
click at [557, 327] on label "Leader proposed an agenda for next session?" at bounding box center [420, 335] width 311 height 17
click at [276, 351] on input "Yes" at bounding box center [283, 357] width 14 height 14
radio input "true"
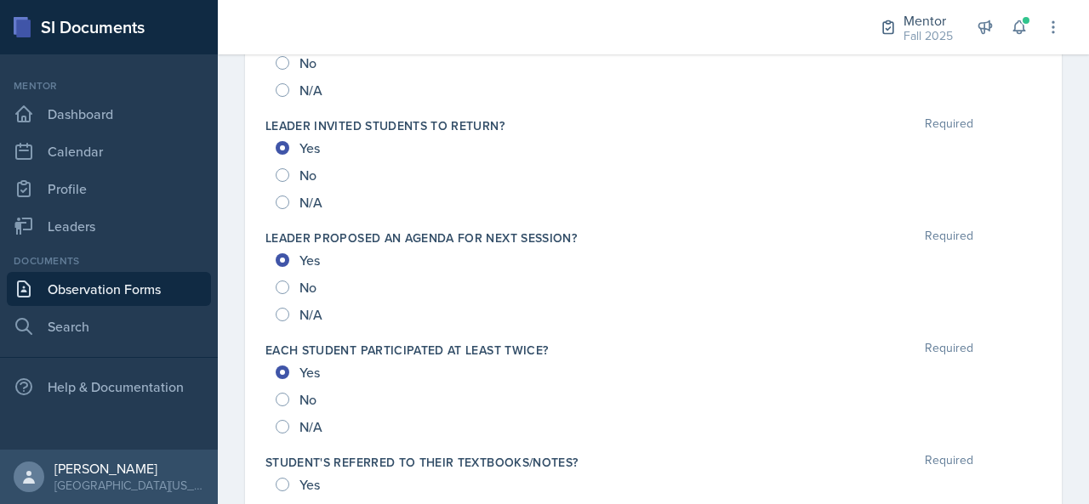
click at [242, 278] on div "Date [DATE] [DATE] 27 28 29 30 31 1 2 3 4 5 6 7 8 9 10 11 12 13 14 15 16 17 18 …" at bounding box center [653, 199] width 871 height 2433
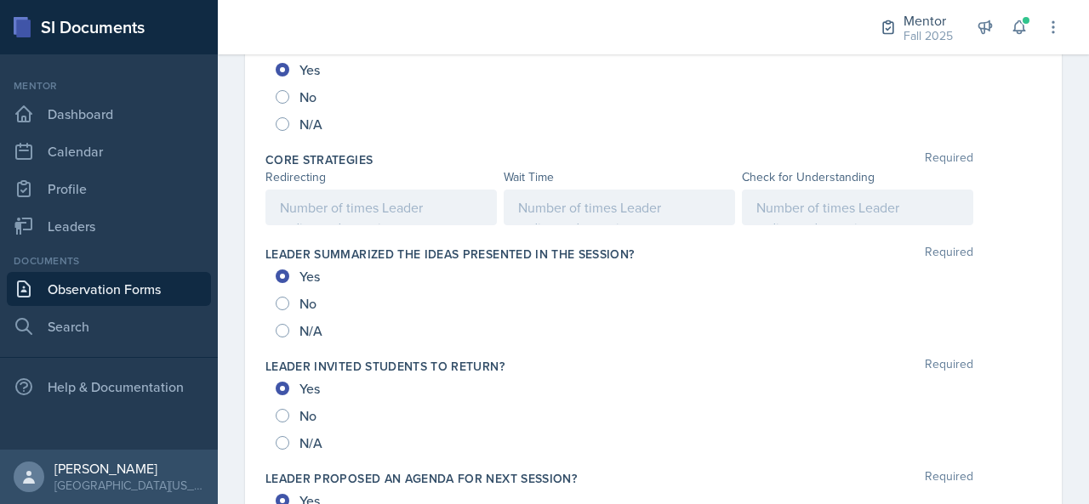
scroll to position [852, 0]
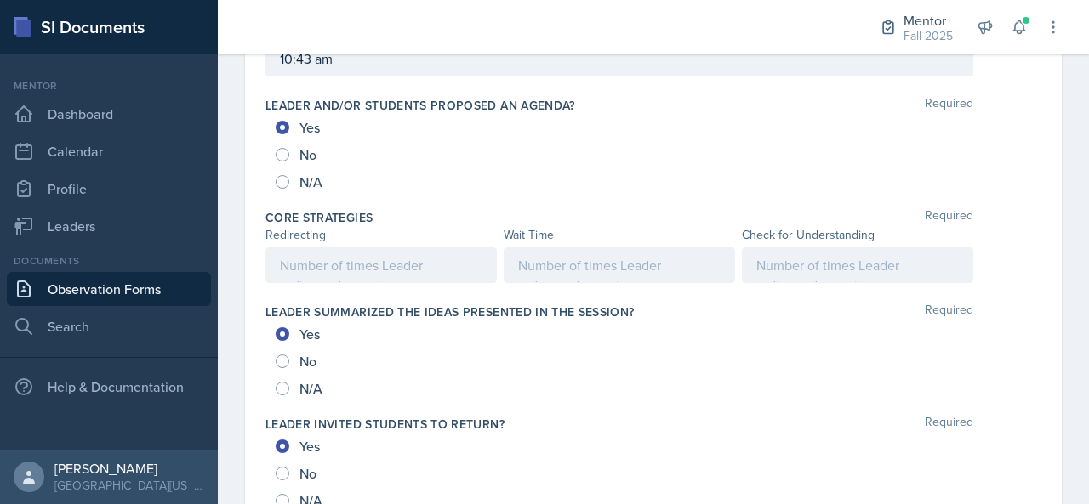
click at [419, 255] on p at bounding box center [381, 265] width 202 height 20
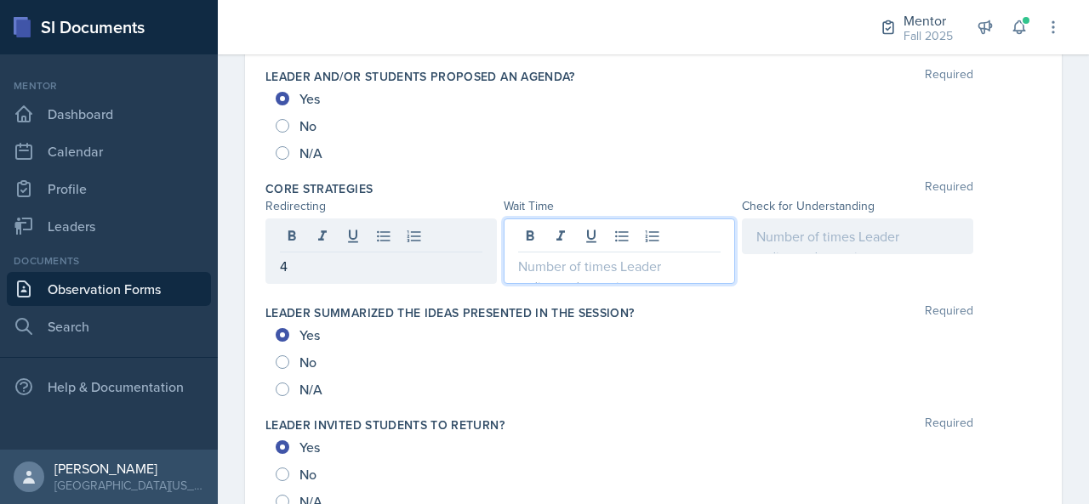
click at [572, 238] on div at bounding box center [619, 251] width 231 height 65
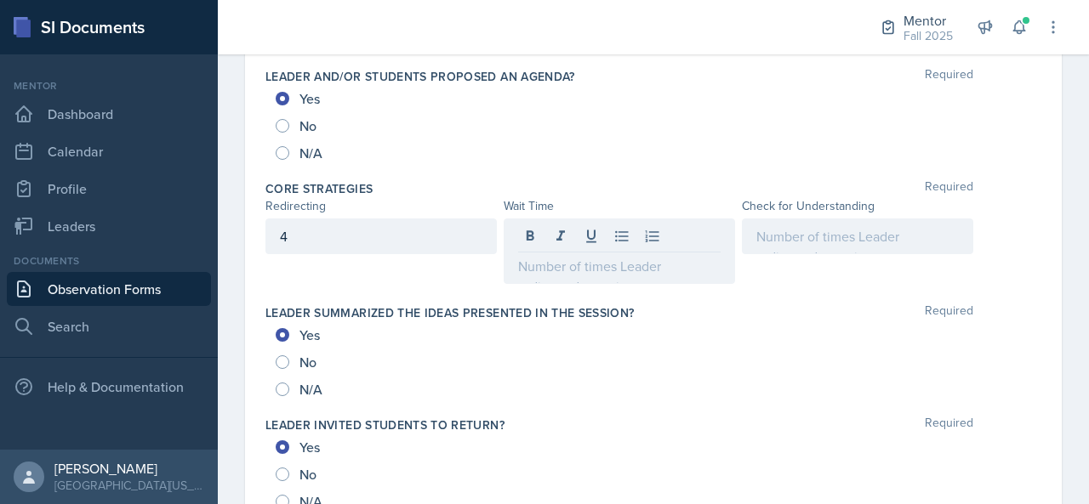
click at [479, 228] on div "4" at bounding box center [380, 237] width 231 height 36
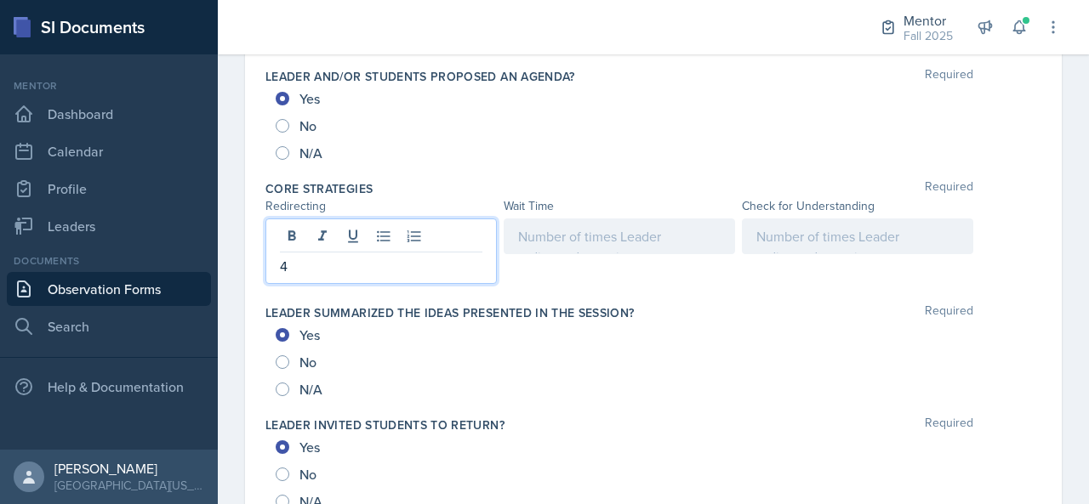
scroll to position [911, 0]
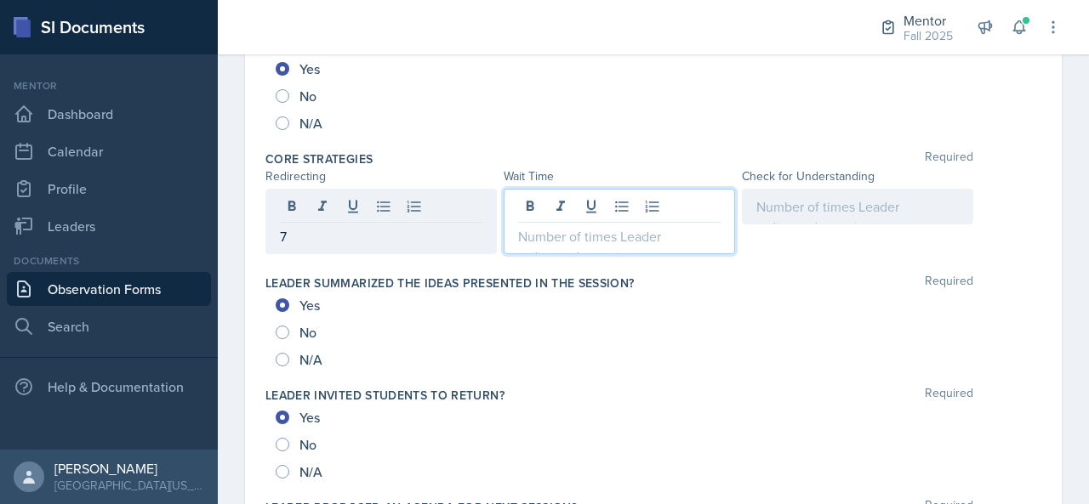
click at [554, 197] on div at bounding box center [619, 221] width 231 height 65
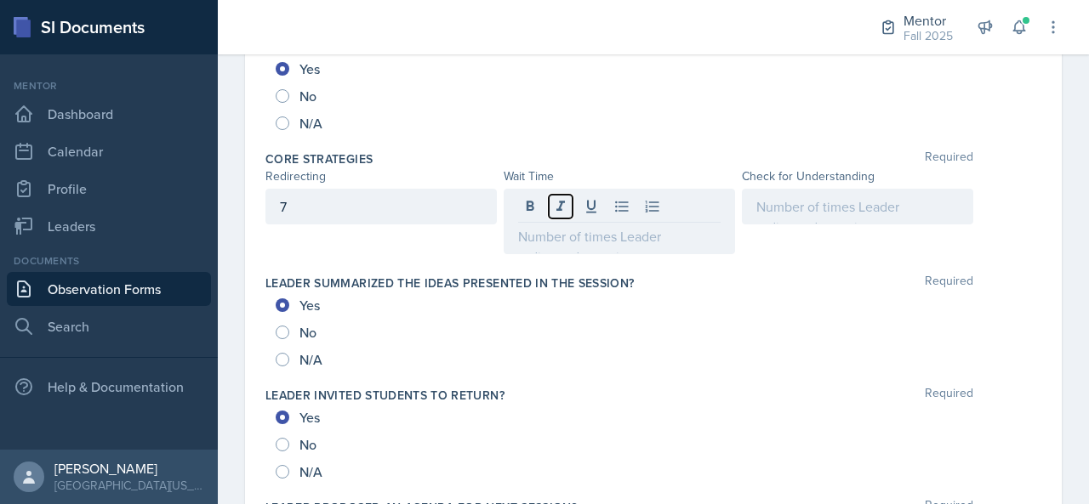
click at [554, 198] on icon at bounding box center [560, 206] width 17 height 17
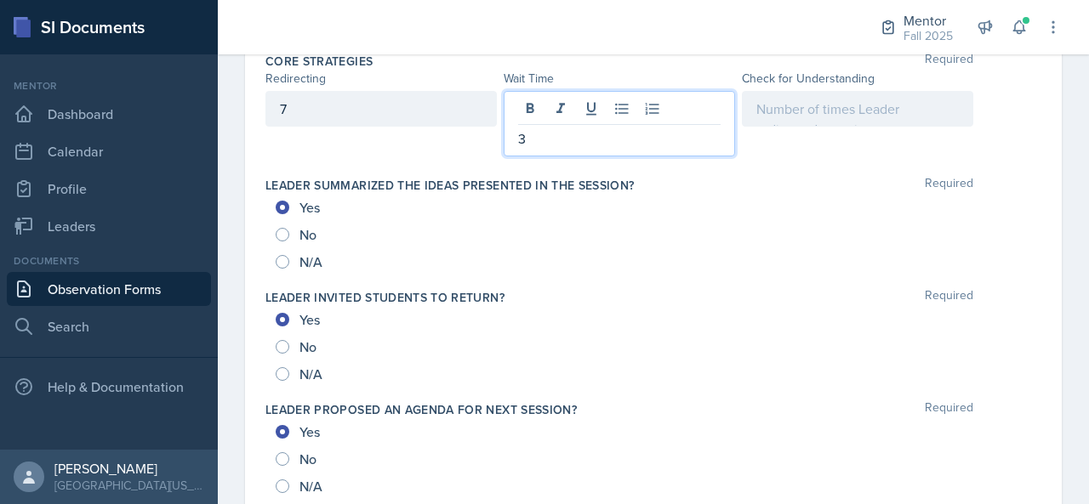
scroll to position [1009, 0]
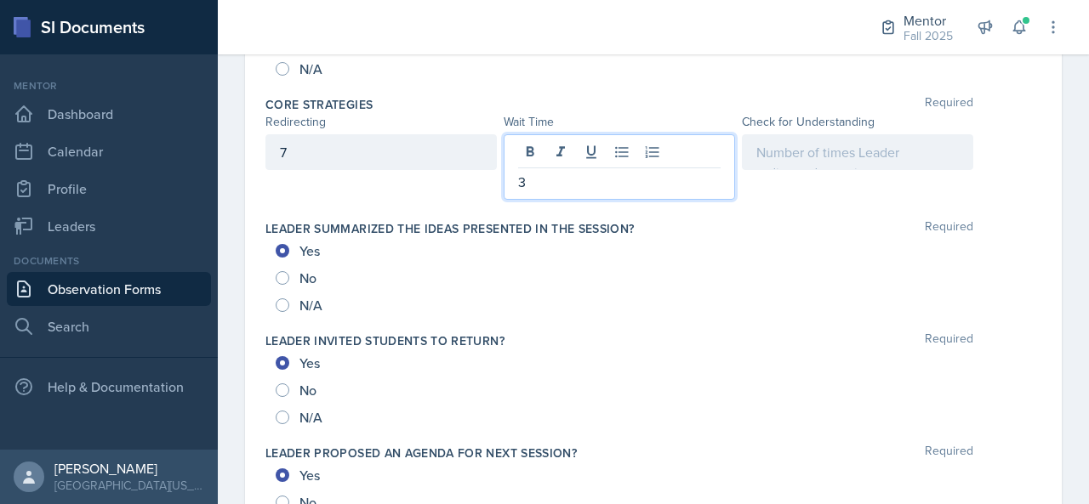
click at [872, 162] on p at bounding box center [857, 152] width 202 height 20
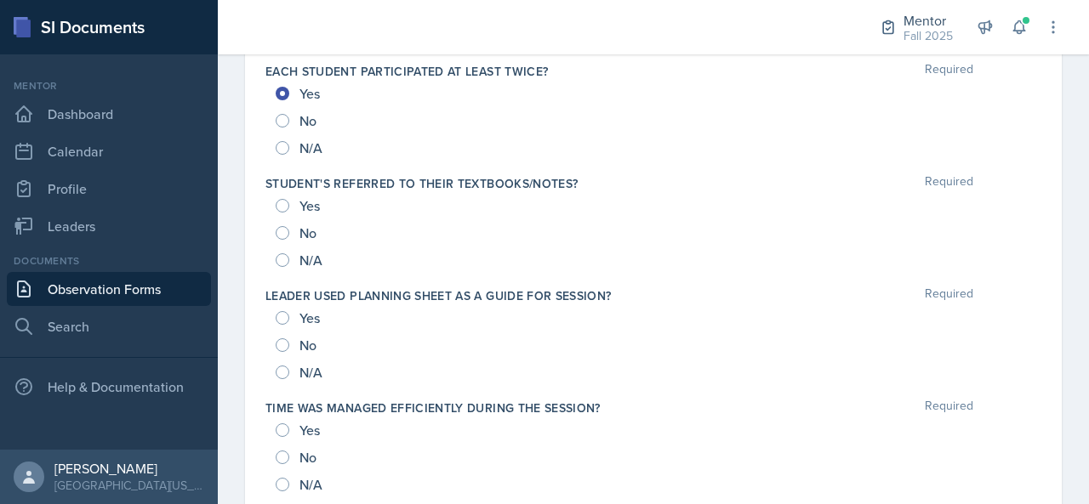
scroll to position [1461, 0]
click at [279, 203] on input "Yes" at bounding box center [283, 204] width 14 height 14
radio input "true"
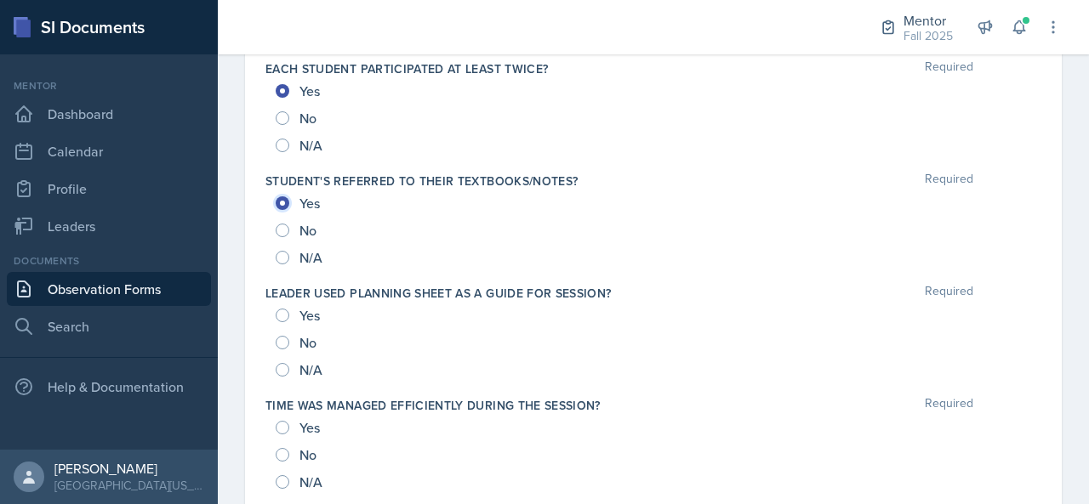
scroll to position [1510, 0]
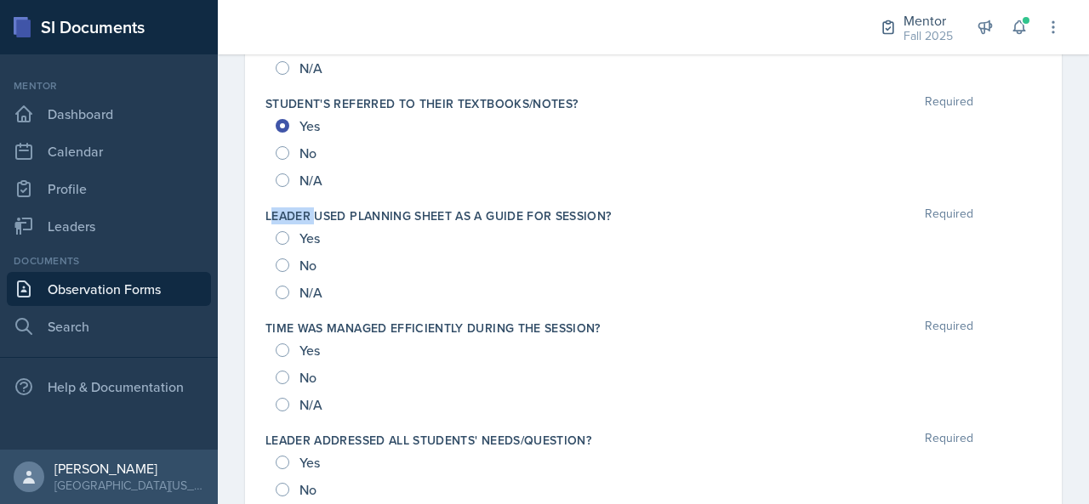
drag, startPoint x: 274, startPoint y: 210, endPoint x: 316, endPoint y: 208, distance: 42.6
click at [316, 208] on label "Leader used planning sheet as a guide for session?" at bounding box center [438, 216] width 346 height 17
click at [280, 231] on input "Yes" at bounding box center [283, 238] width 14 height 14
radio input "true"
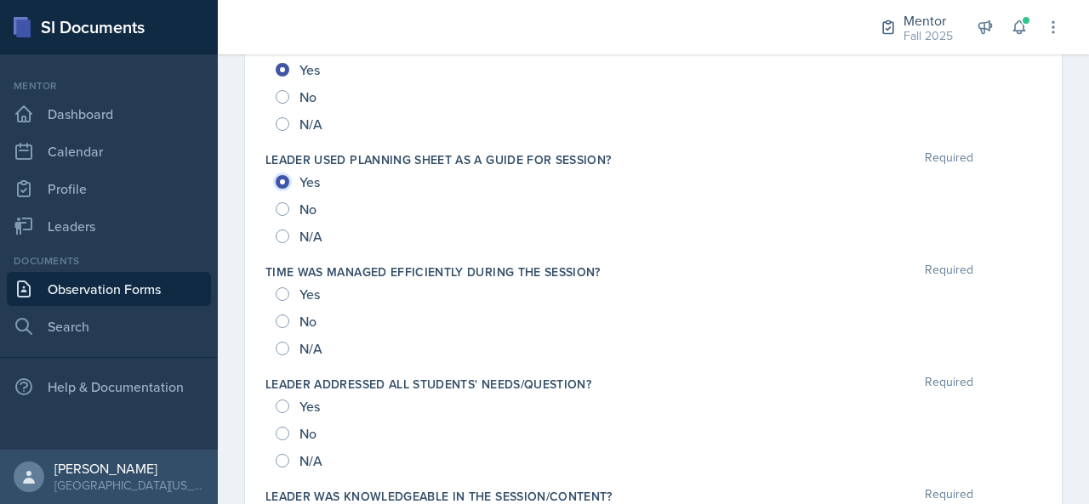
scroll to position [1567, 0]
click at [286, 287] on input "Yes" at bounding box center [283, 294] width 14 height 14
radio input "true"
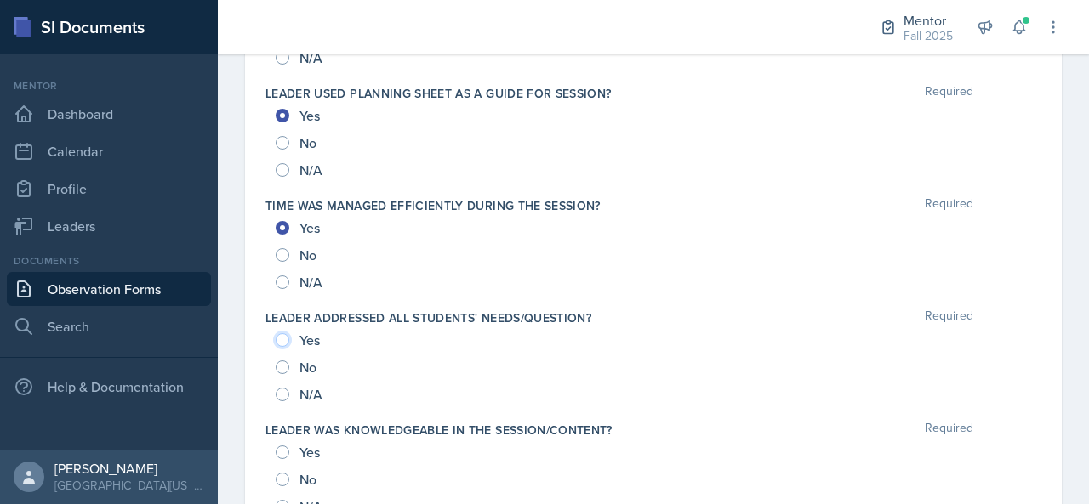
click at [277, 333] on input "Yes" at bounding box center [283, 340] width 14 height 14
radio input "true"
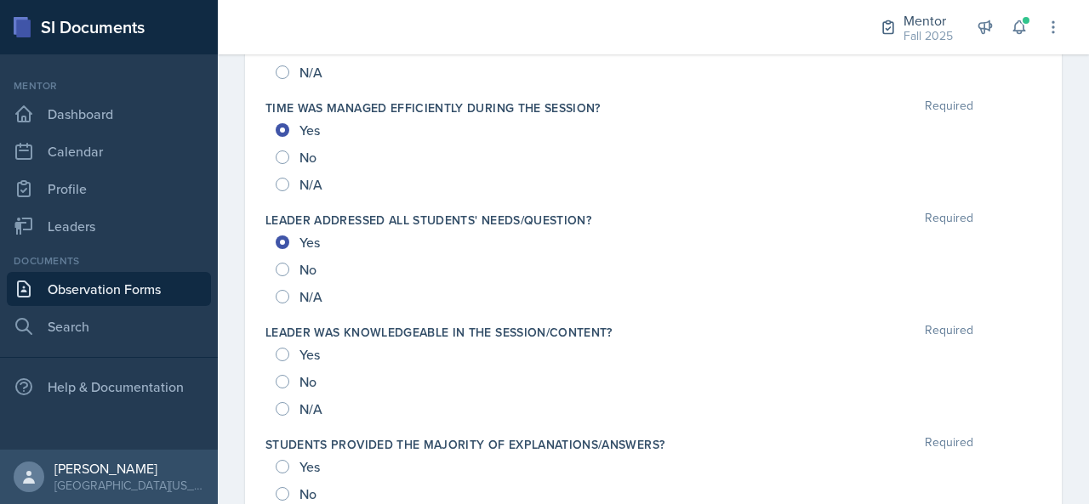
click at [284, 358] on div "Yes" at bounding box center [300, 354] width 48 height 27
click at [291, 356] on div "Yes" at bounding box center [300, 354] width 48 height 27
click at [284, 351] on input "Yes" at bounding box center [283, 355] width 14 height 14
radio input "true"
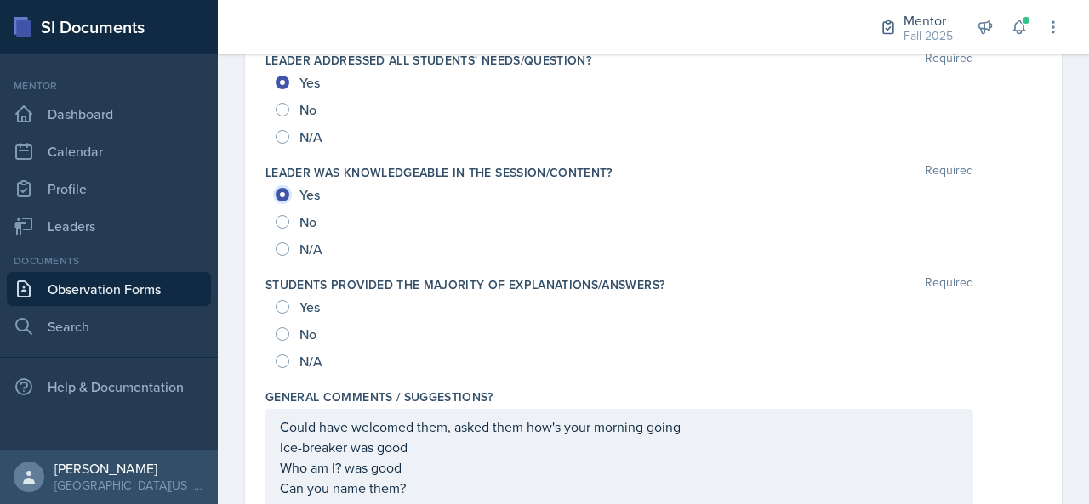
scroll to position [1891, 0]
click at [284, 299] on input "Yes" at bounding box center [283, 306] width 14 height 14
radio input "true"
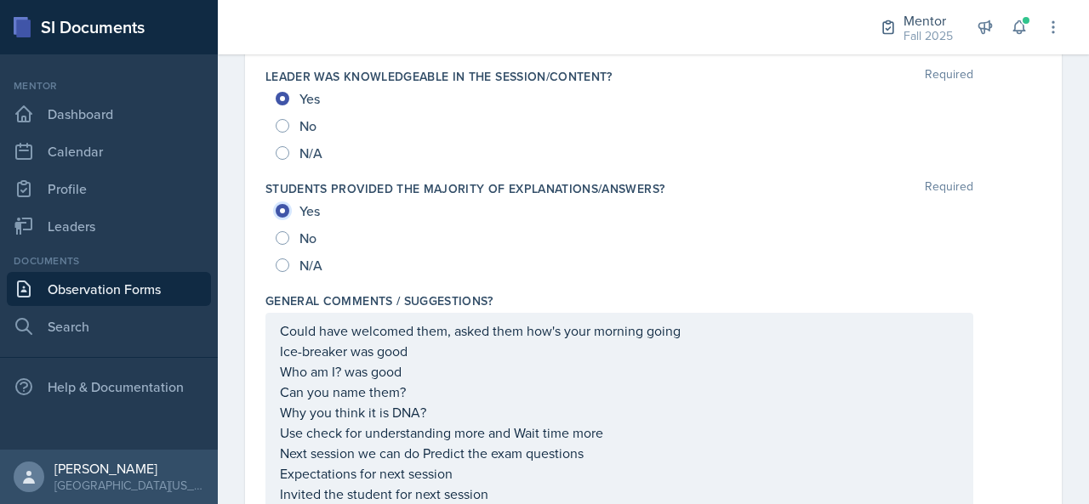
scroll to position [2047, 0]
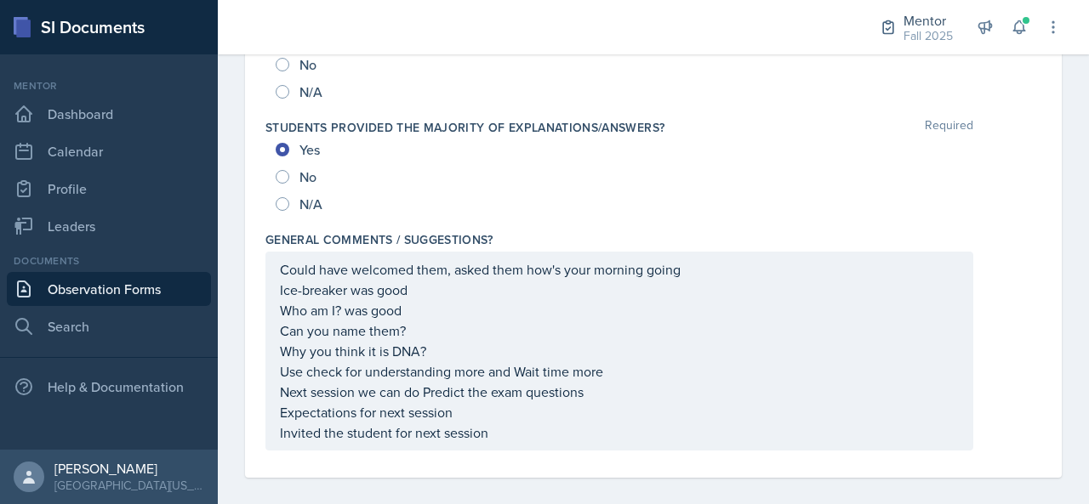
click at [278, 282] on div "Could have welcomed them, asked them how's your morning going Ice-breaker was g…" at bounding box center [619, 351] width 708 height 199
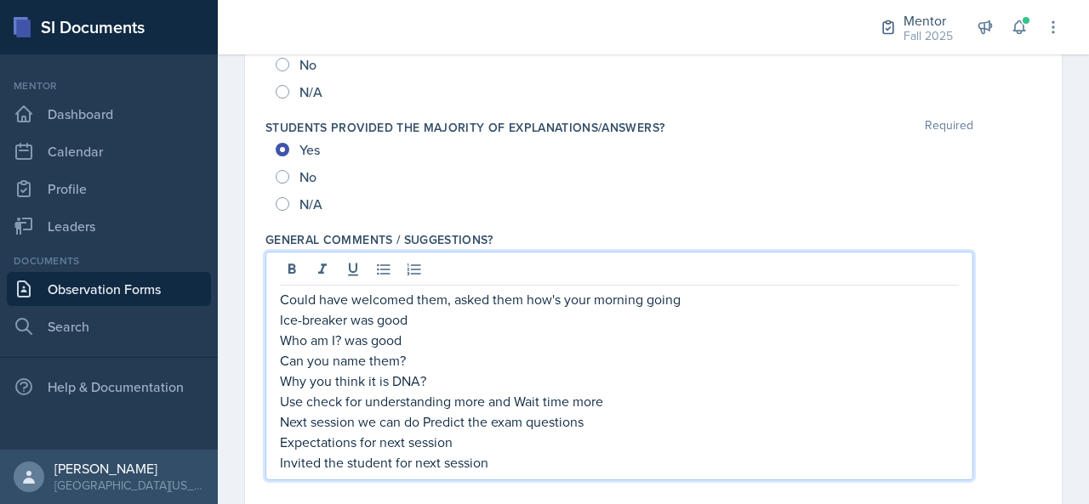
scroll to position [2077, 0]
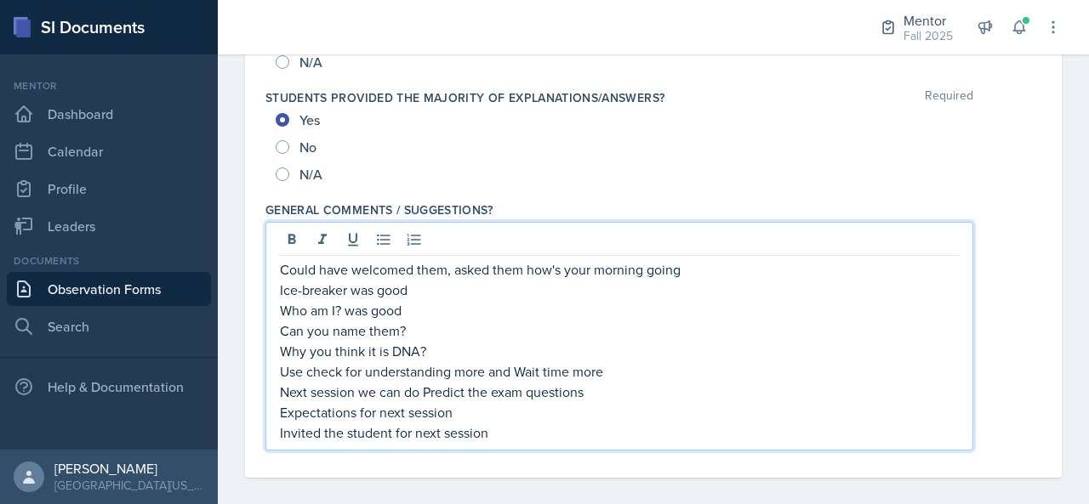
click at [277, 282] on div "Could have welcomed them, asked them how's your morning going Ice-breaker was g…" at bounding box center [619, 336] width 708 height 229
click at [339, 305] on p "Who am I? was good" at bounding box center [619, 310] width 679 height 20
click at [675, 265] on p "Could have welcomed them, asked them how's your morning going" at bounding box center [619, 269] width 679 height 20
click at [282, 287] on p "Ice-breaker was good" at bounding box center [619, 290] width 679 height 20
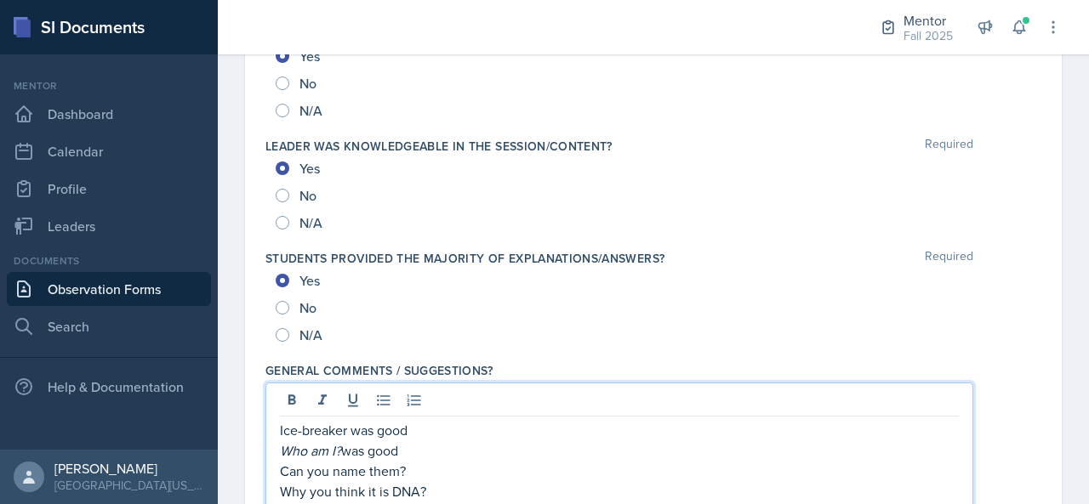
scroll to position [2063, 0]
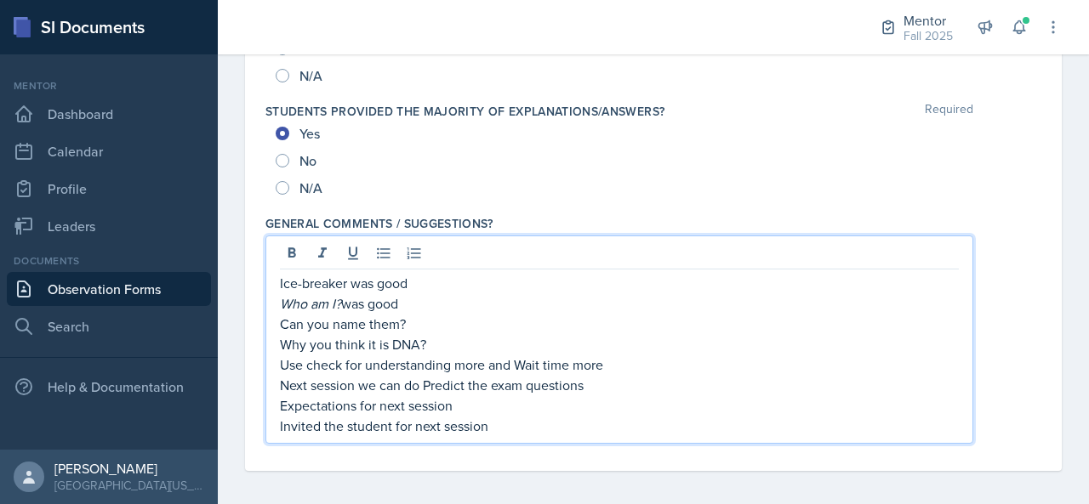
click at [478, 337] on p "Why you think it is DNA?" at bounding box center [619, 344] width 679 height 20
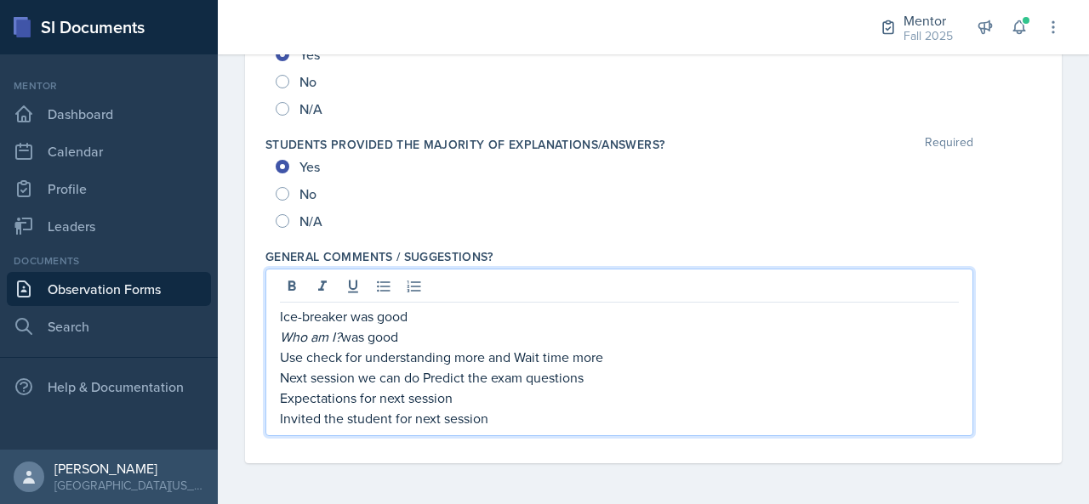
scroll to position [2023, 0]
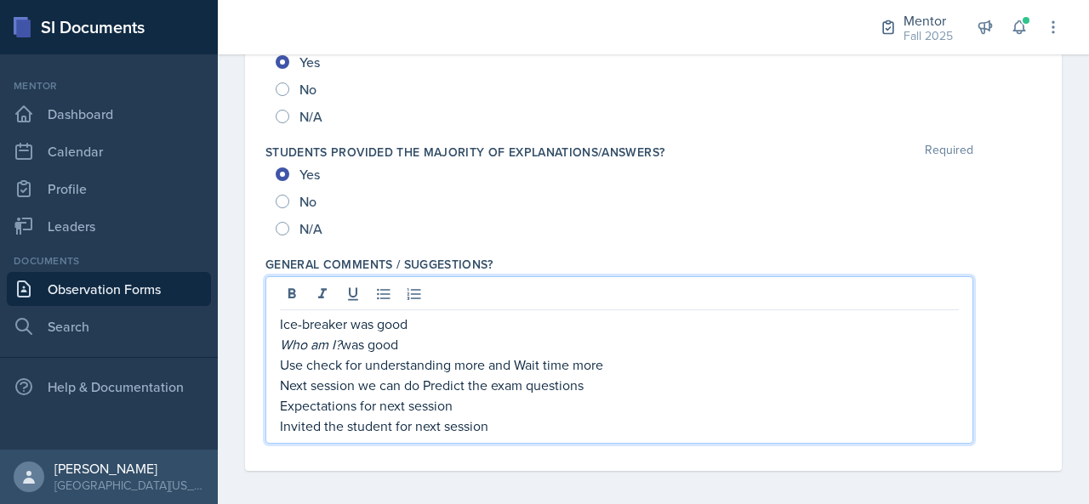
click at [610, 360] on p "Use check for understanding more and Wait time more" at bounding box center [619, 365] width 679 height 20
click at [292, 358] on p "Use check for understanding more and Wait time more" at bounding box center [619, 365] width 679 height 20
click at [600, 381] on p "Next session we can do Predict the exam questions" at bounding box center [619, 385] width 679 height 20
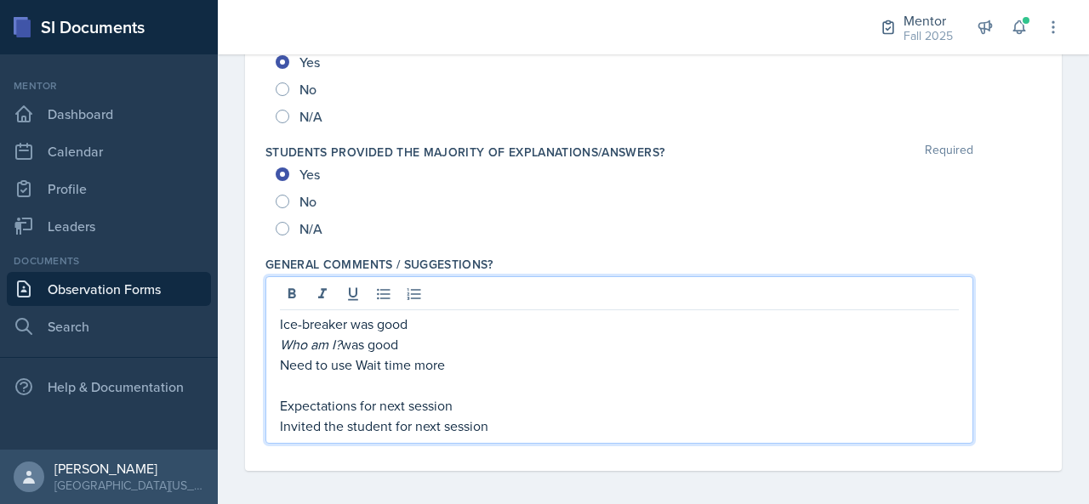
scroll to position [2002, 0]
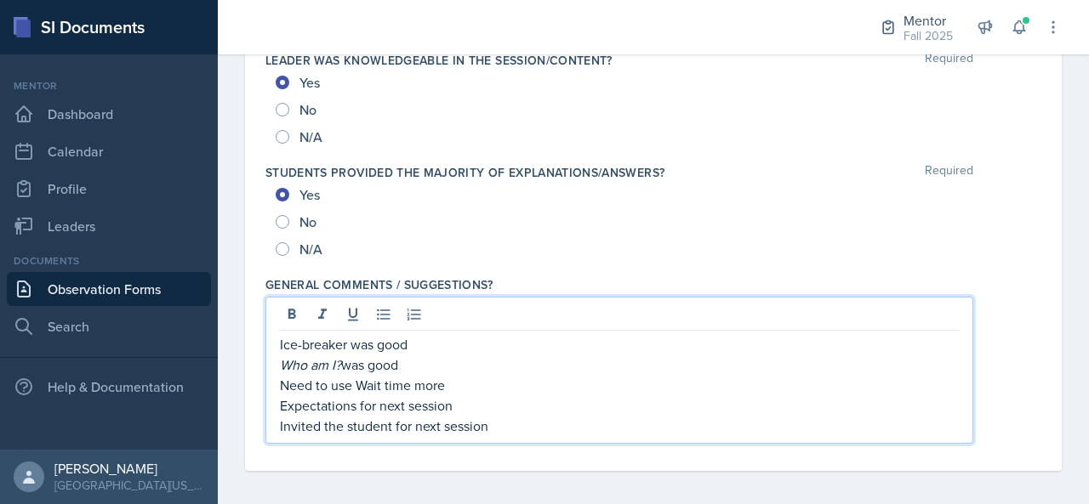
click at [498, 416] on p "Invited the student for next session" at bounding box center [619, 426] width 679 height 20
click at [457, 407] on p "Expectations for next session" at bounding box center [619, 406] width 679 height 20
click at [510, 427] on p "Invited the student for next session" at bounding box center [619, 426] width 679 height 20
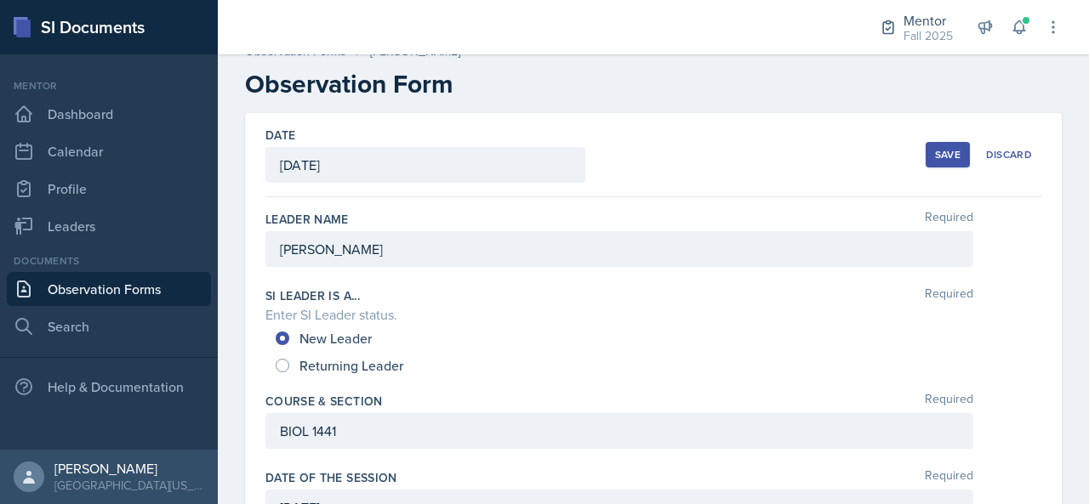
scroll to position [20, 0]
click at [925, 157] on button "Save" at bounding box center [947, 155] width 44 height 26
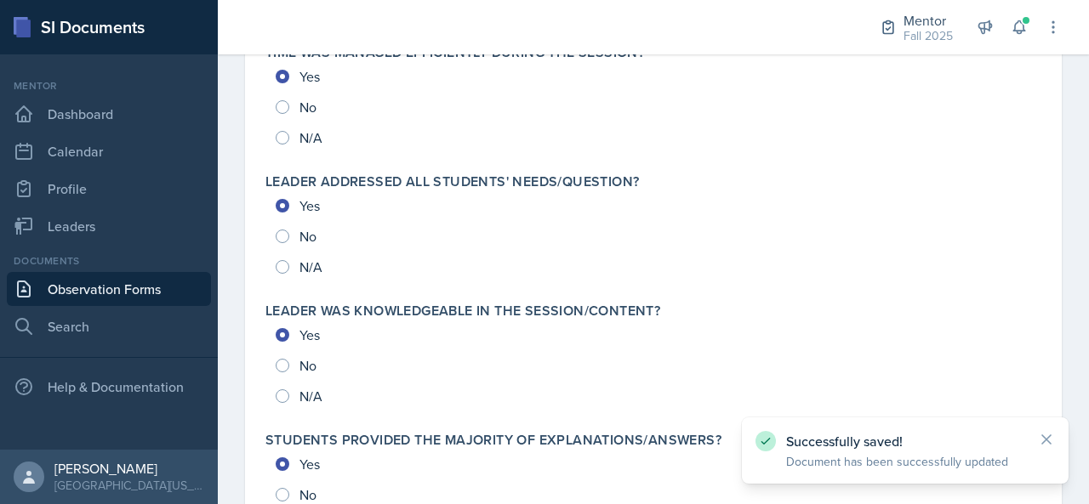
scroll to position [2067, 0]
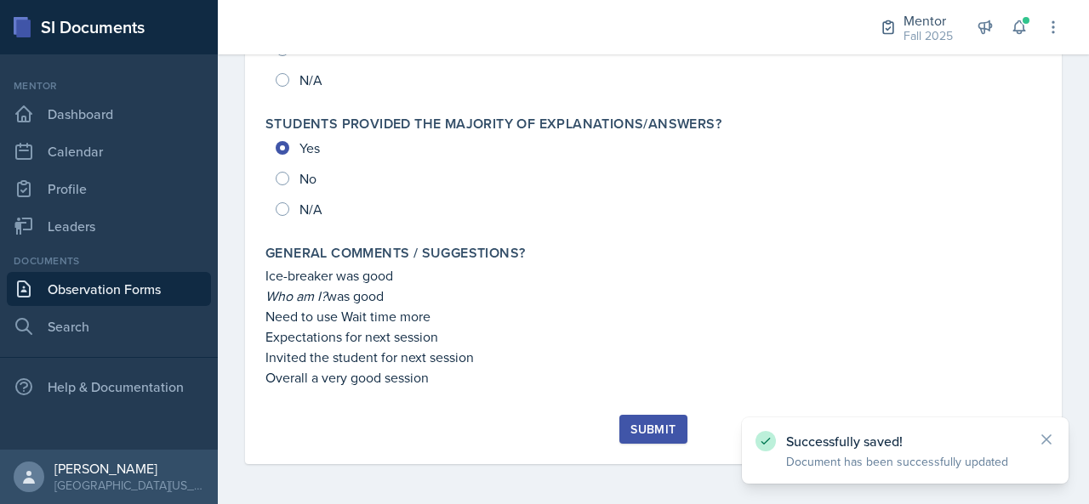
click at [653, 419] on button "Submit" at bounding box center [652, 429] width 67 height 29
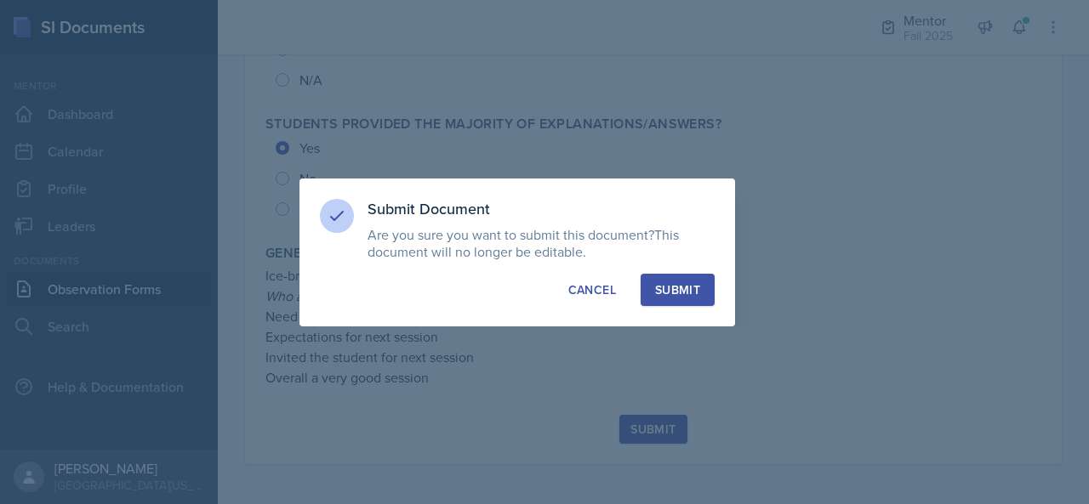
click at [685, 290] on div "Submit" at bounding box center [677, 290] width 45 height 17
radio input "true"
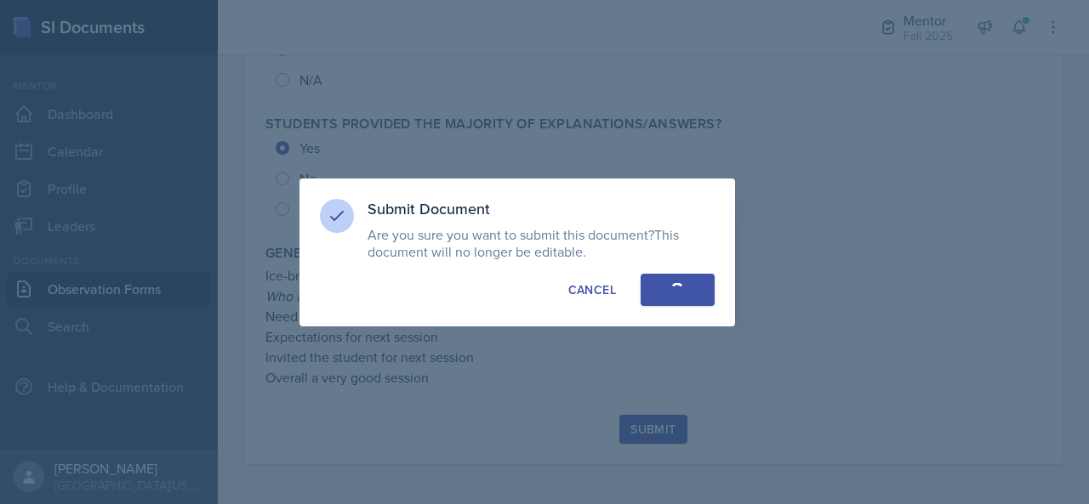
radio input "true"
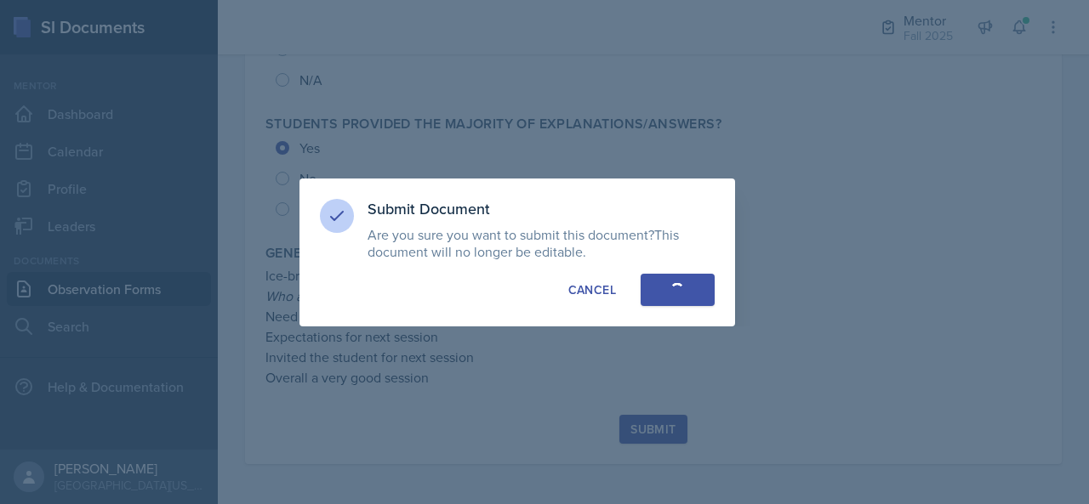
radio input "true"
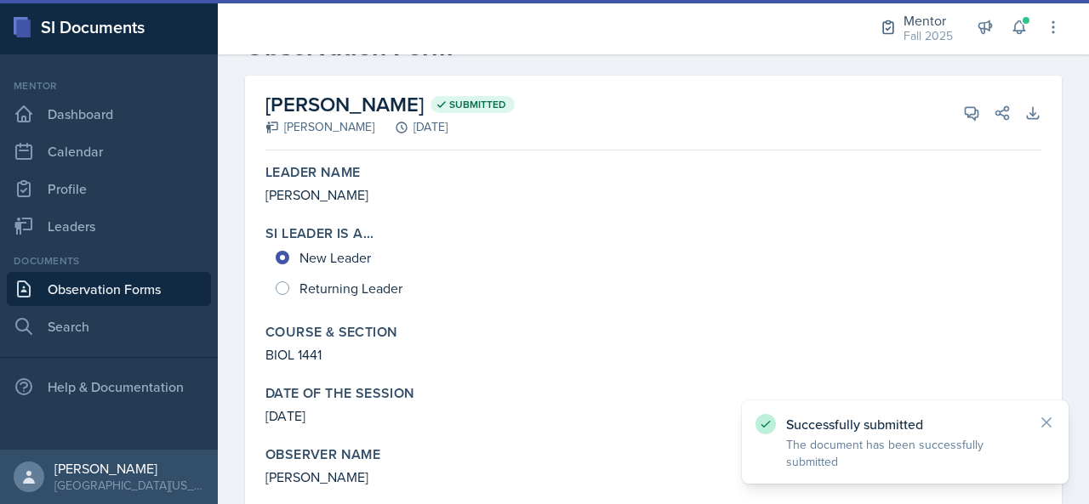
scroll to position [0, 0]
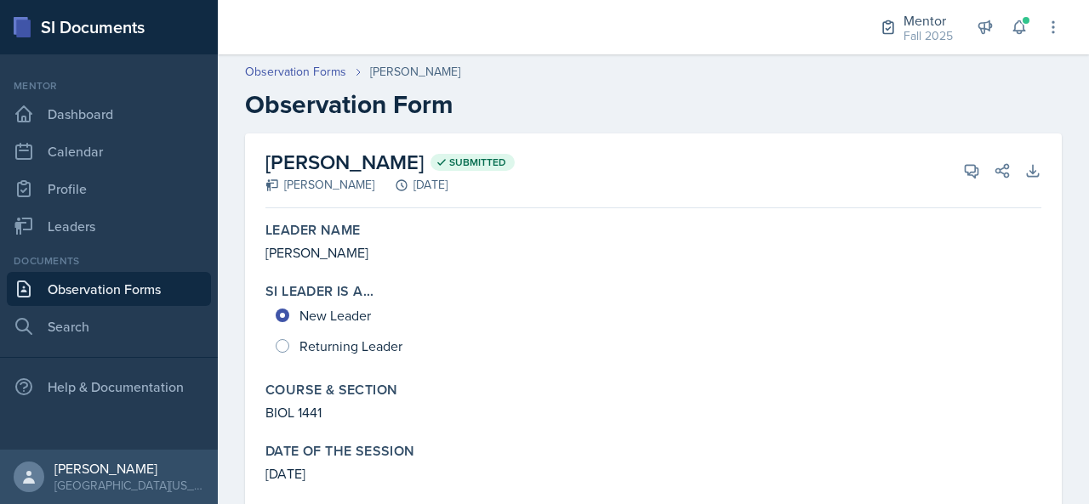
click at [1049, 421] on icon at bounding box center [1046, 422] width 9 height 9
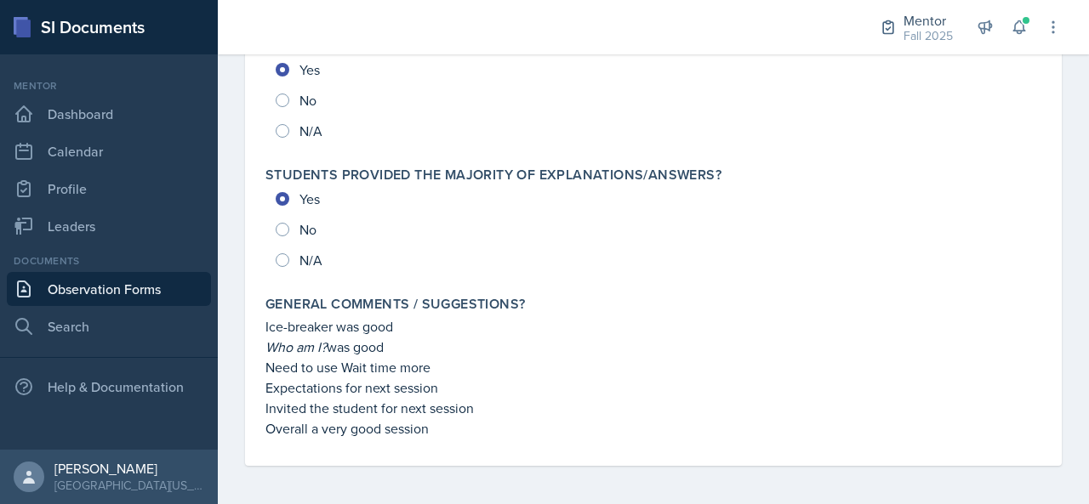
scroll to position [2018, 0]
